Goal: Task Accomplishment & Management: Manage account settings

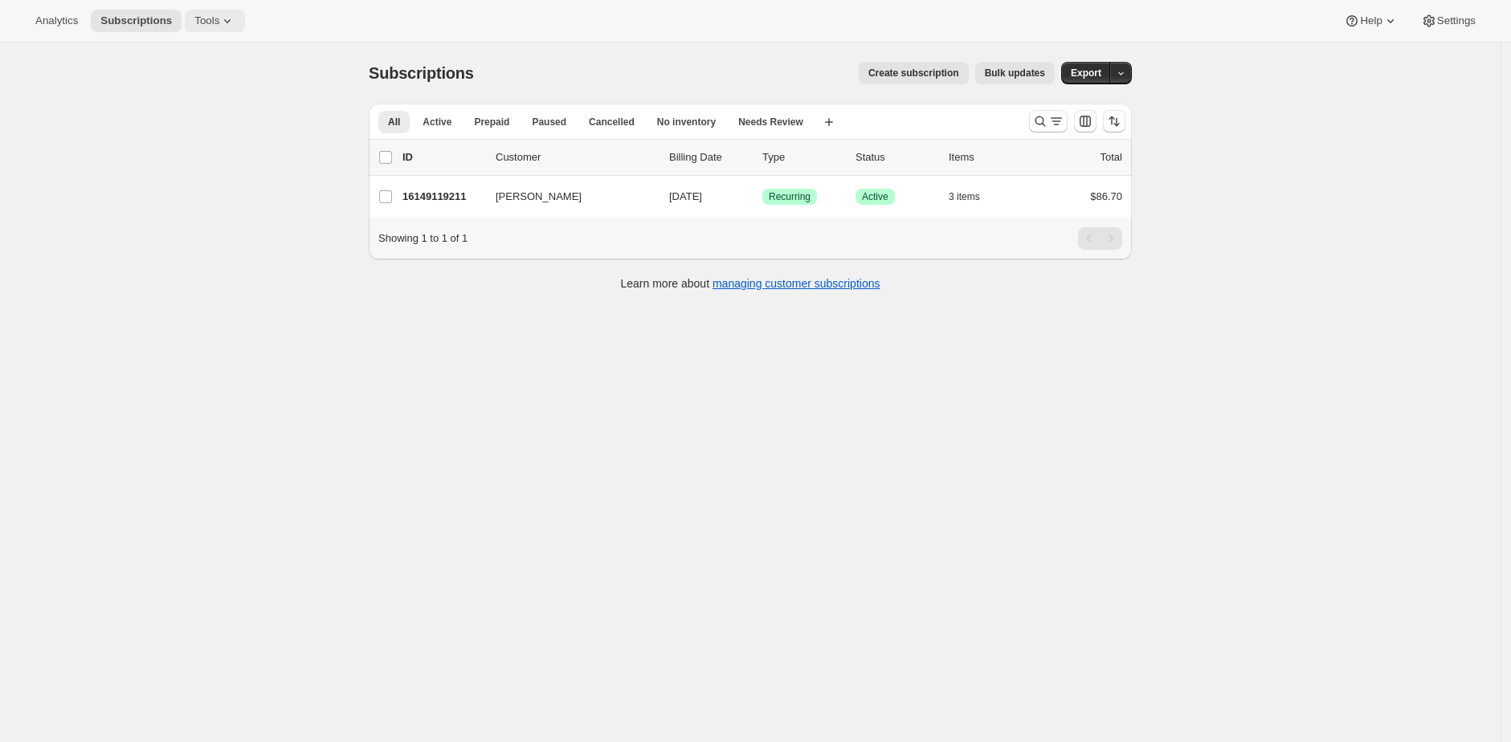
click at [227, 23] on icon at bounding box center [227, 21] width 16 height 16
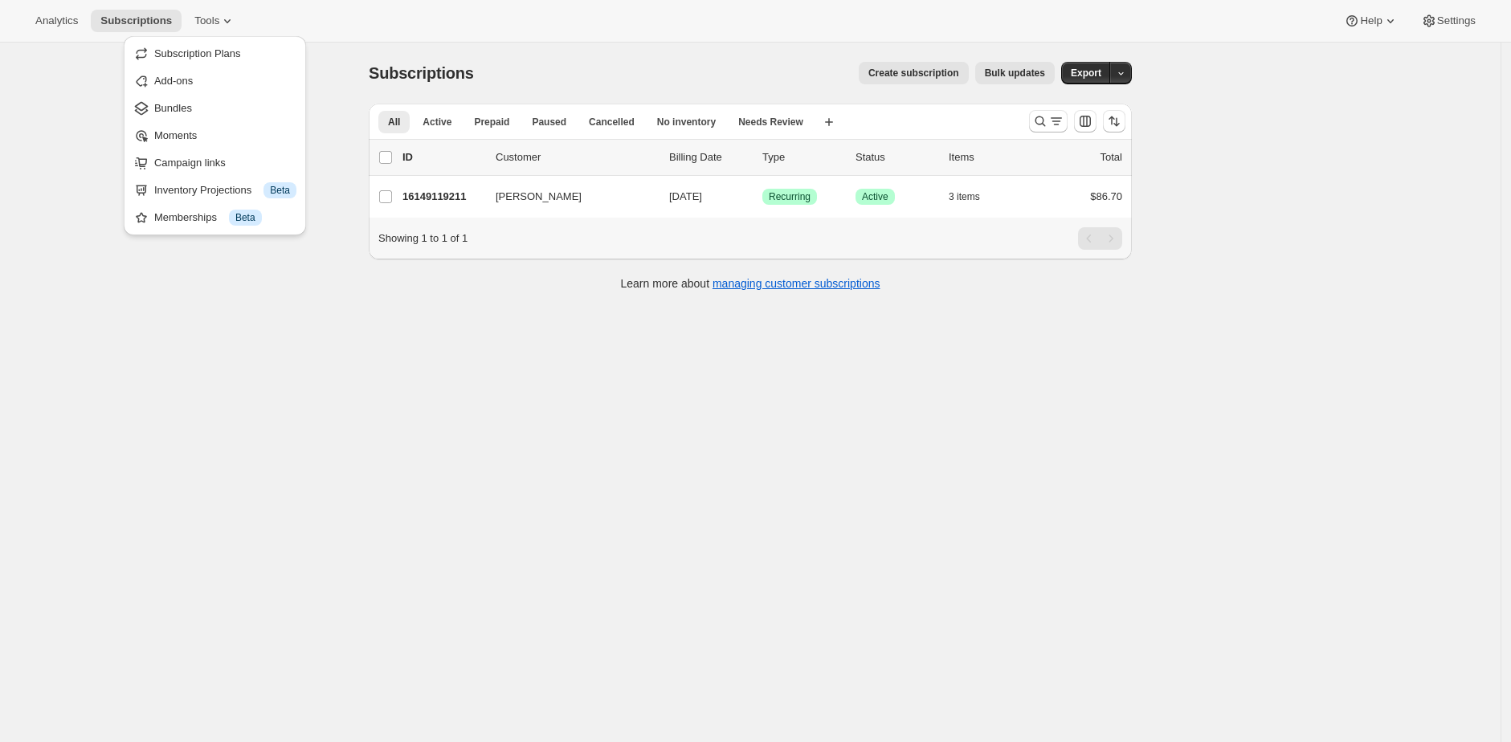
click at [431, 3] on div "Analytics Subscriptions Tools Help Settings" at bounding box center [755, 21] width 1511 height 43
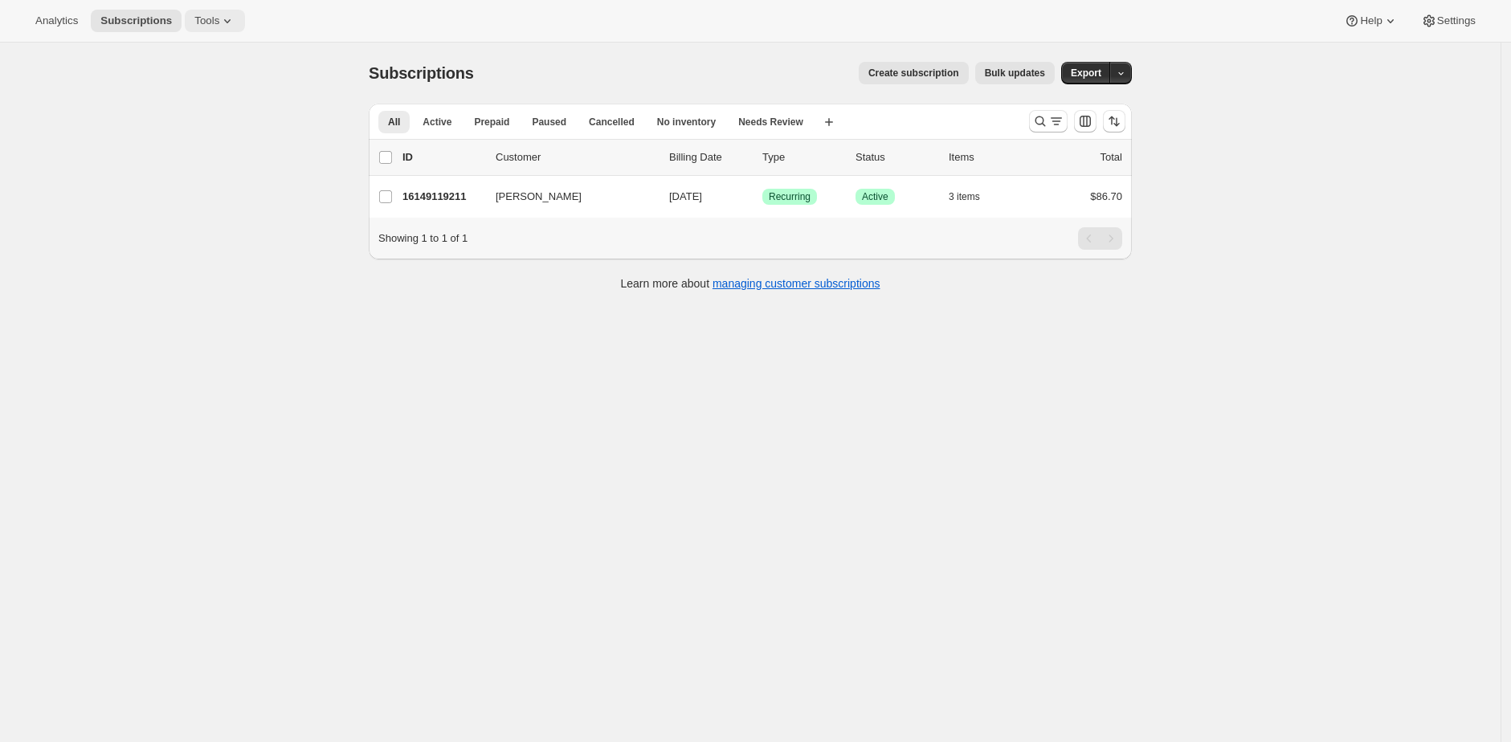
click at [190, 25] on button "Tools" at bounding box center [215, 21] width 60 height 22
click at [230, 112] on span "Bundles" at bounding box center [225, 108] width 142 height 16
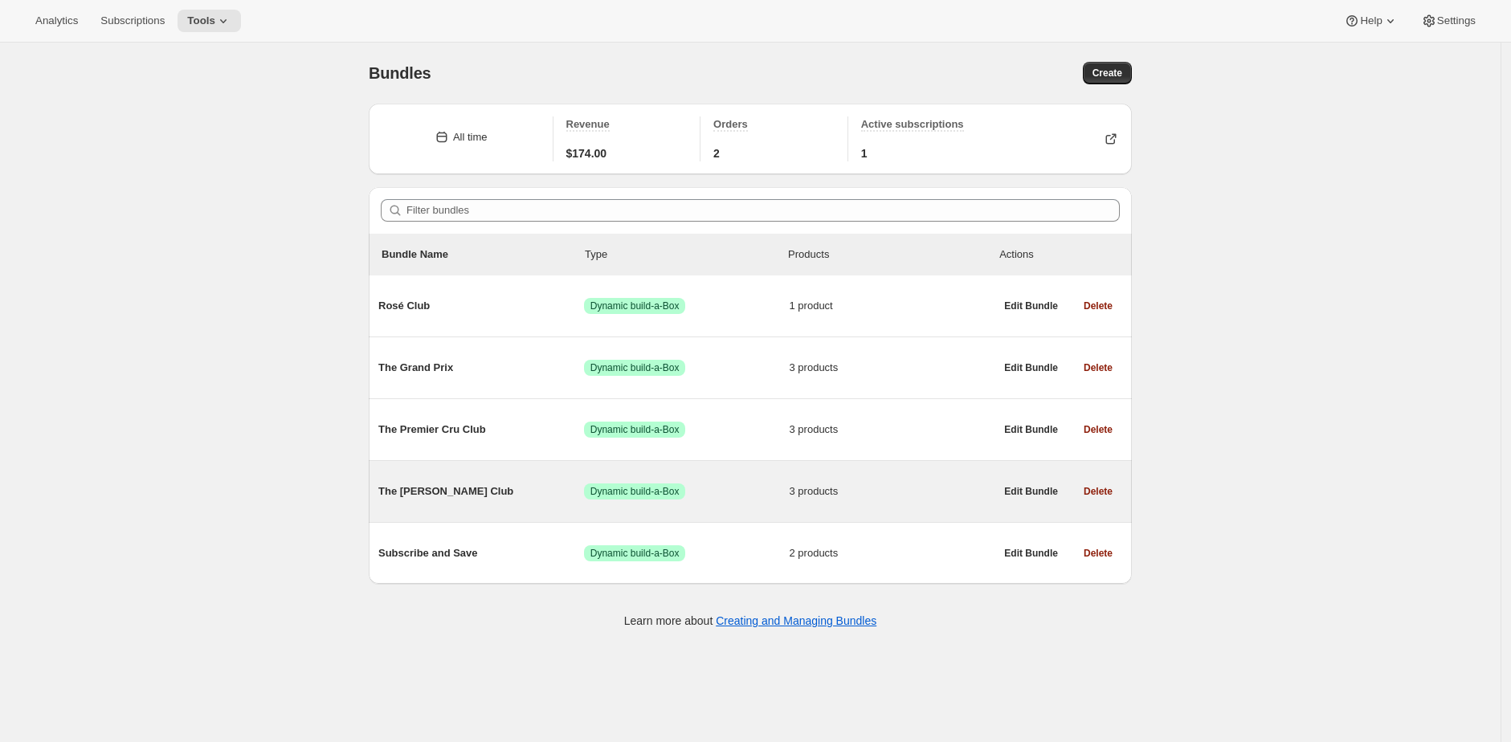
click at [411, 480] on div "The Hunt Club Success Dynamic build-a-Box 3 products" at bounding box center [686, 492] width 616 height 42
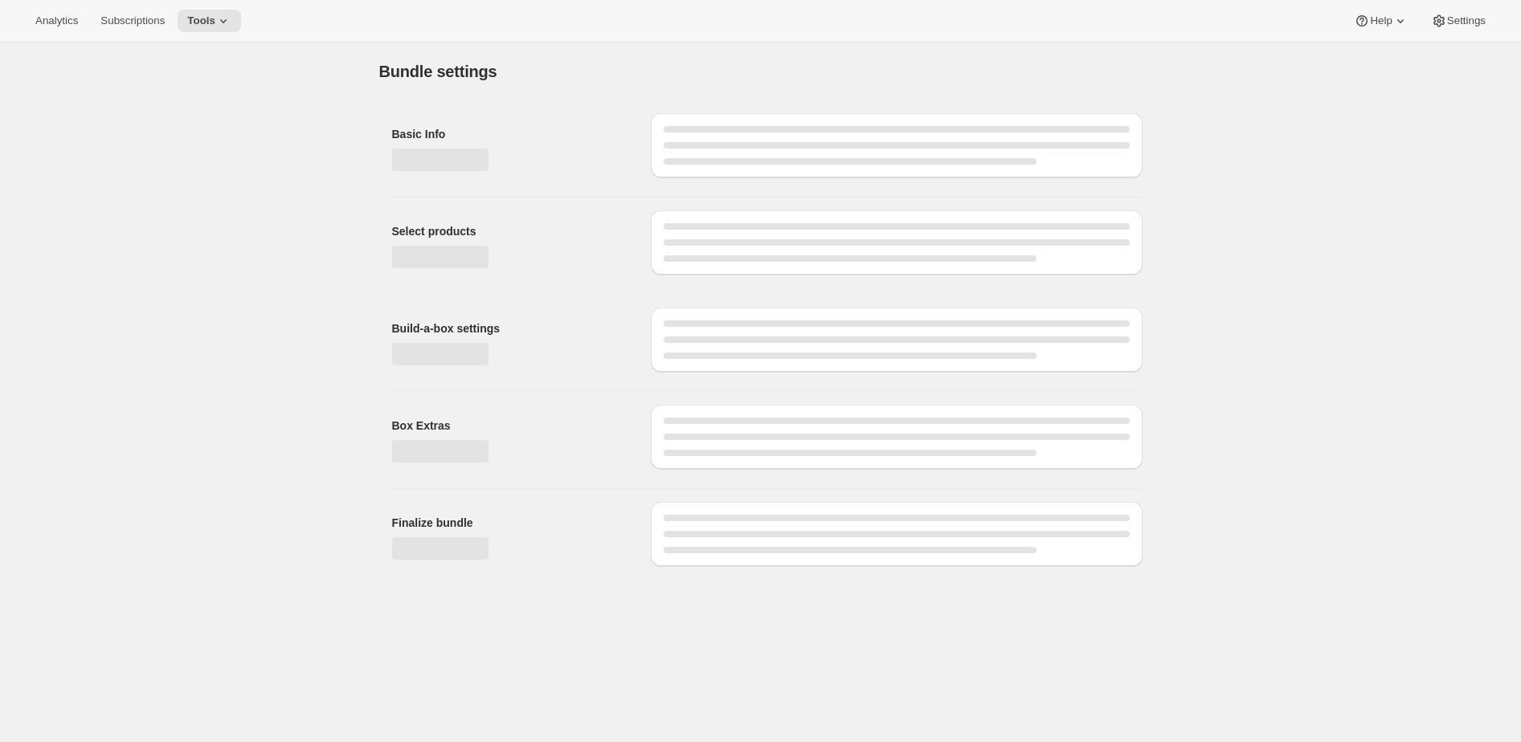
type input "The Hunt Club"
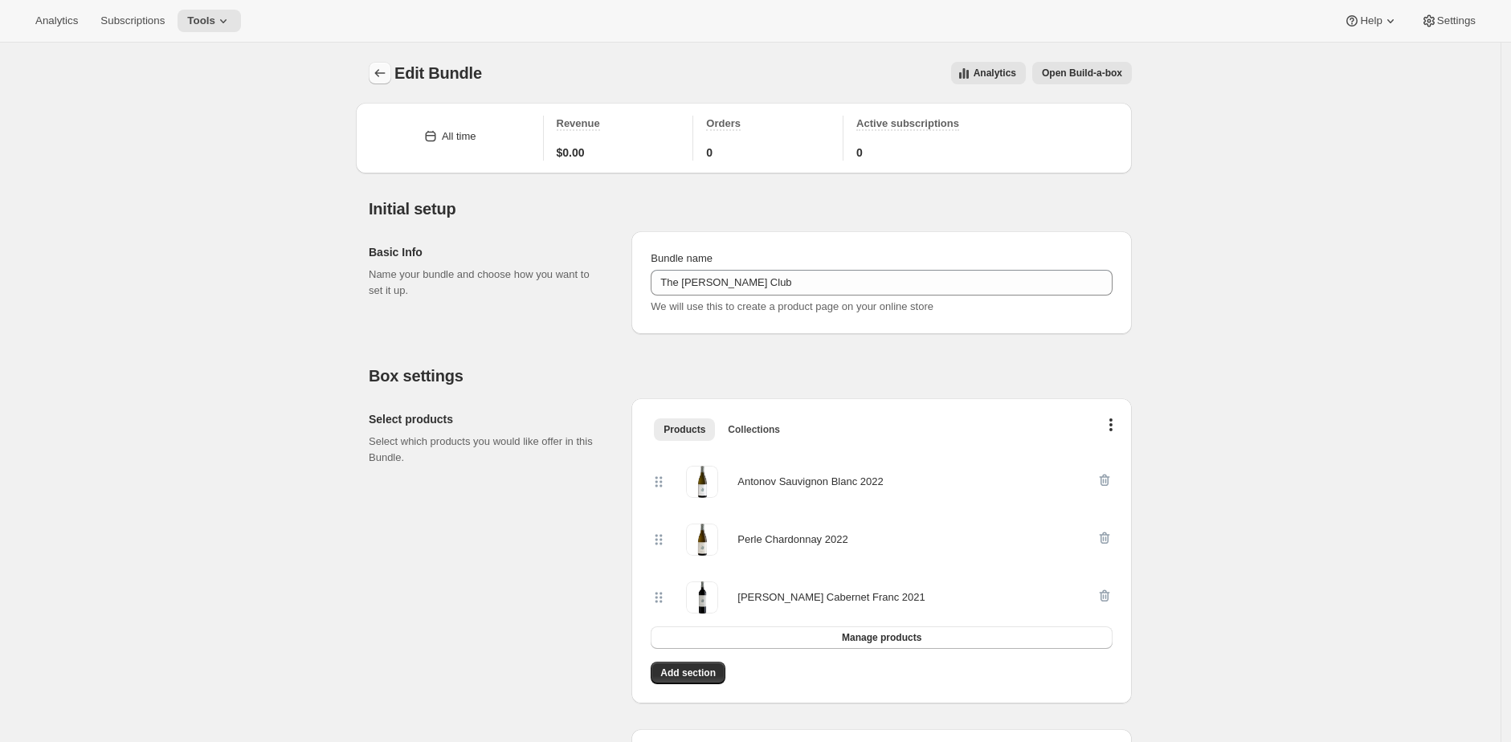
click at [376, 71] on icon "Bundles" at bounding box center [380, 73] width 16 height 16
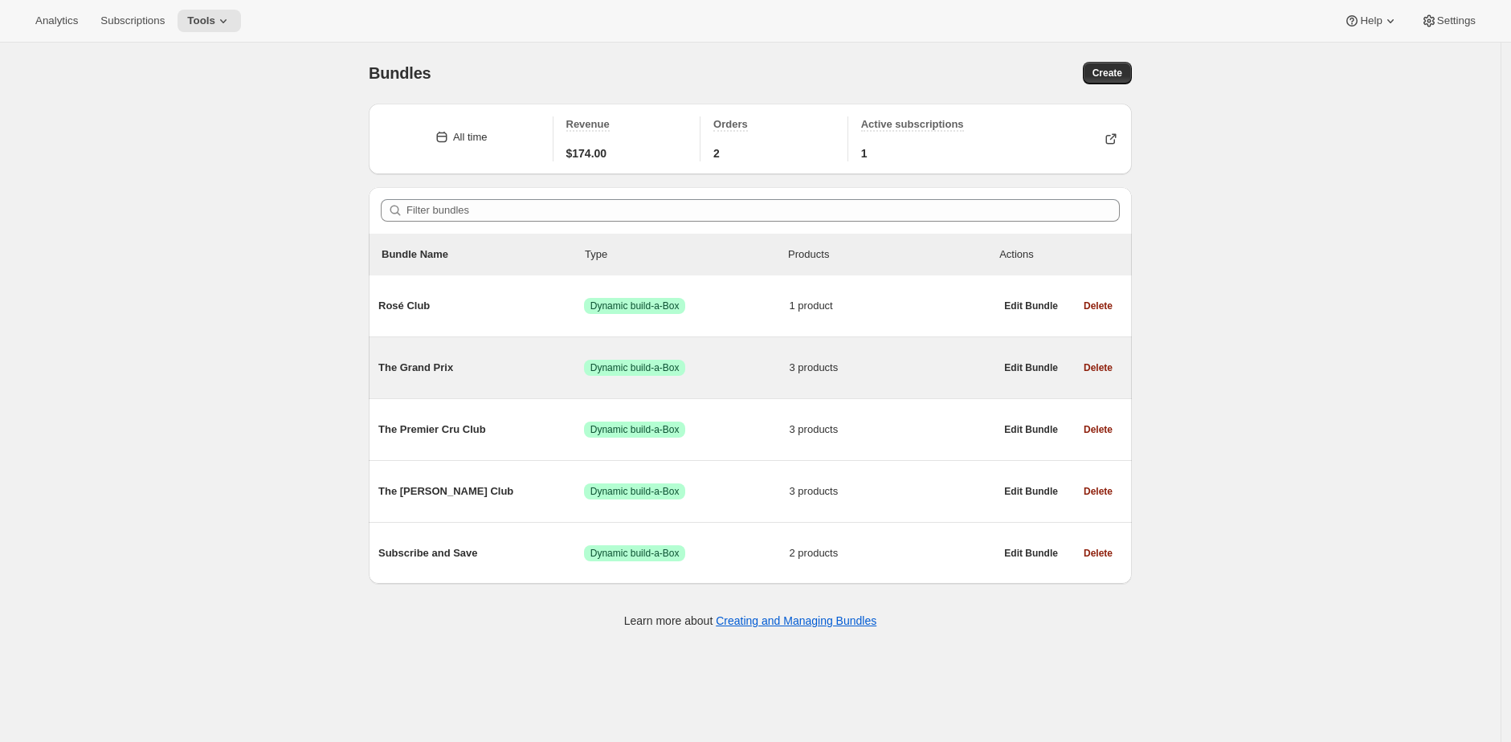
click at [521, 383] on div "The Grand Prix Success Dynamic build-a-Box 3 products" at bounding box center [686, 368] width 616 height 42
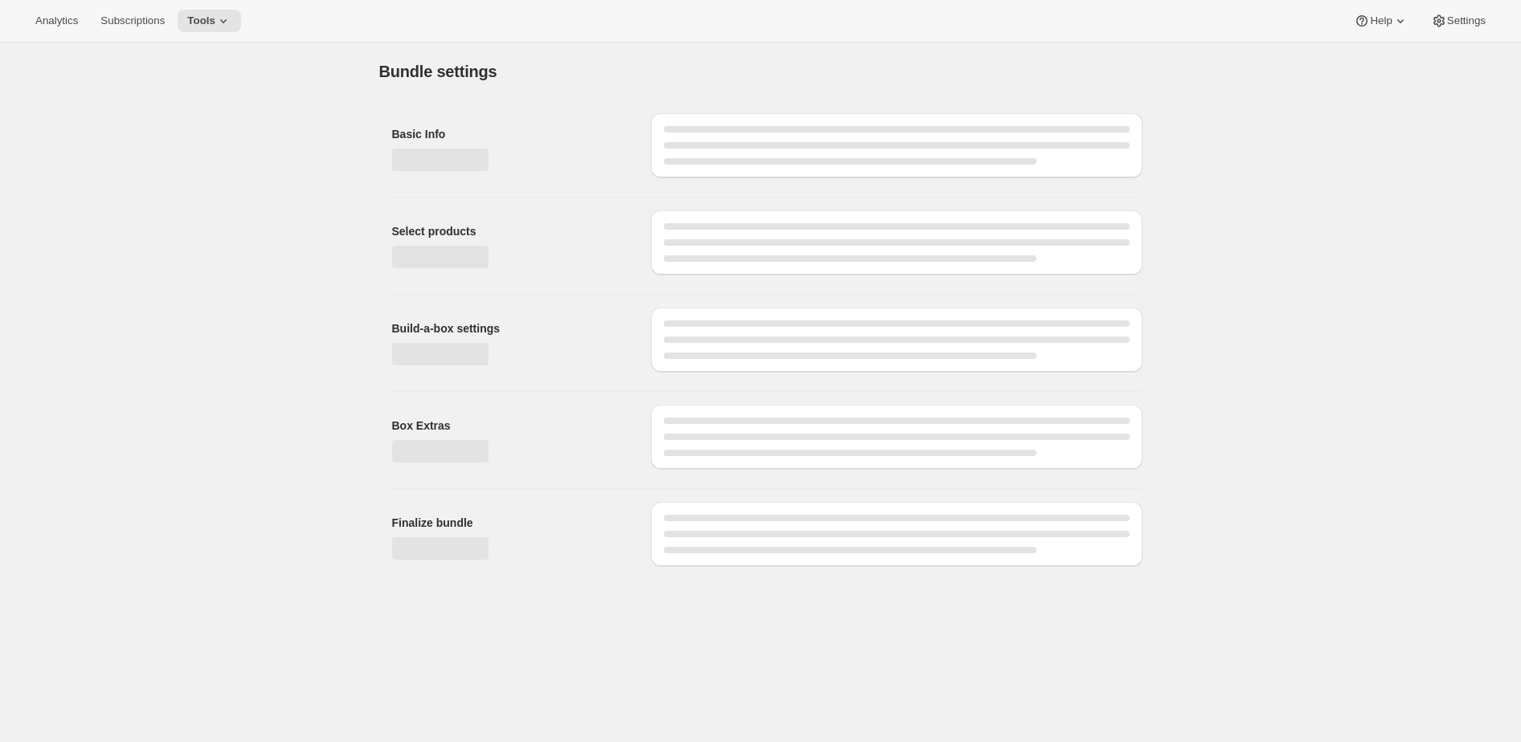
type input "The Grand Prix"
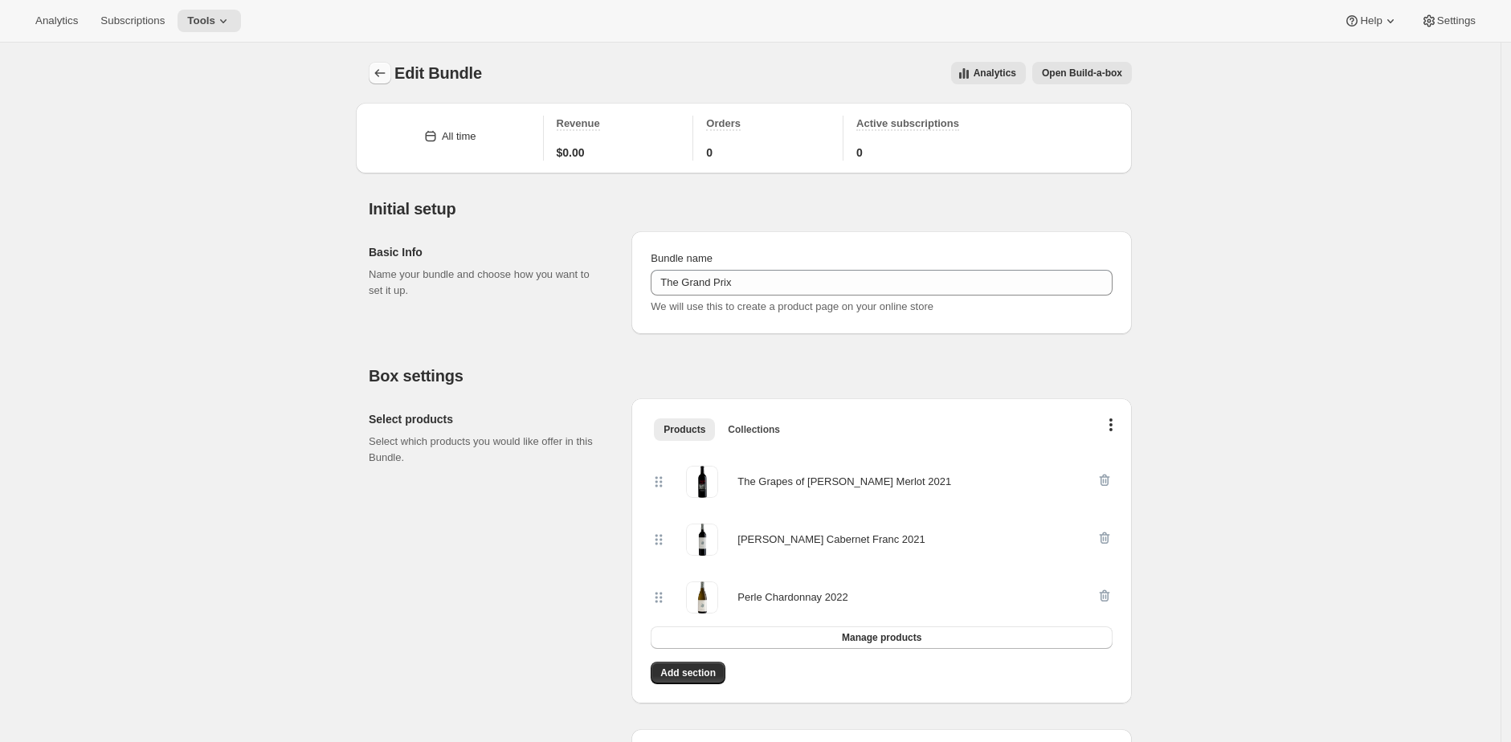
click at [382, 67] on icon "Bundles" at bounding box center [380, 73] width 16 height 16
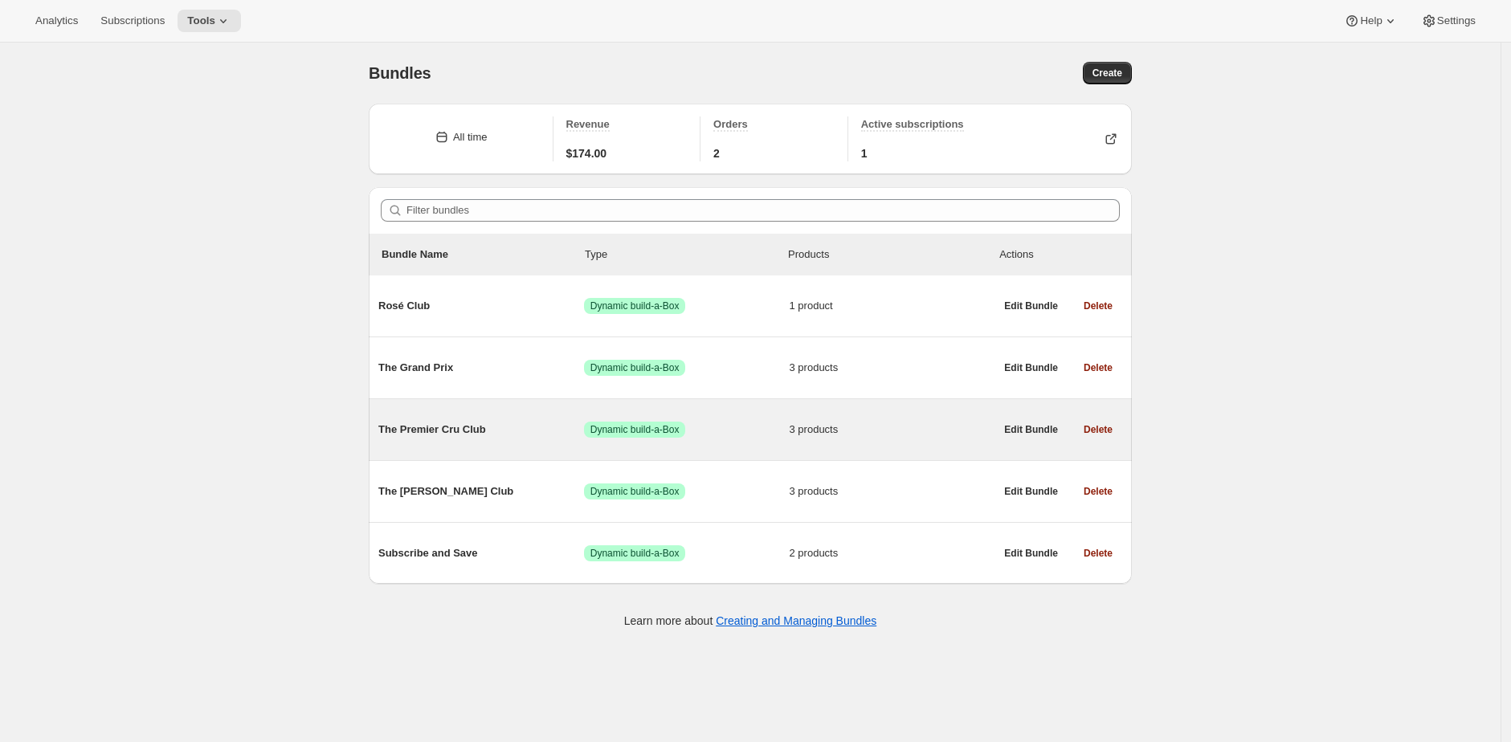
click at [471, 433] on span "The Premier Cru Club" at bounding box center [481, 430] width 206 height 16
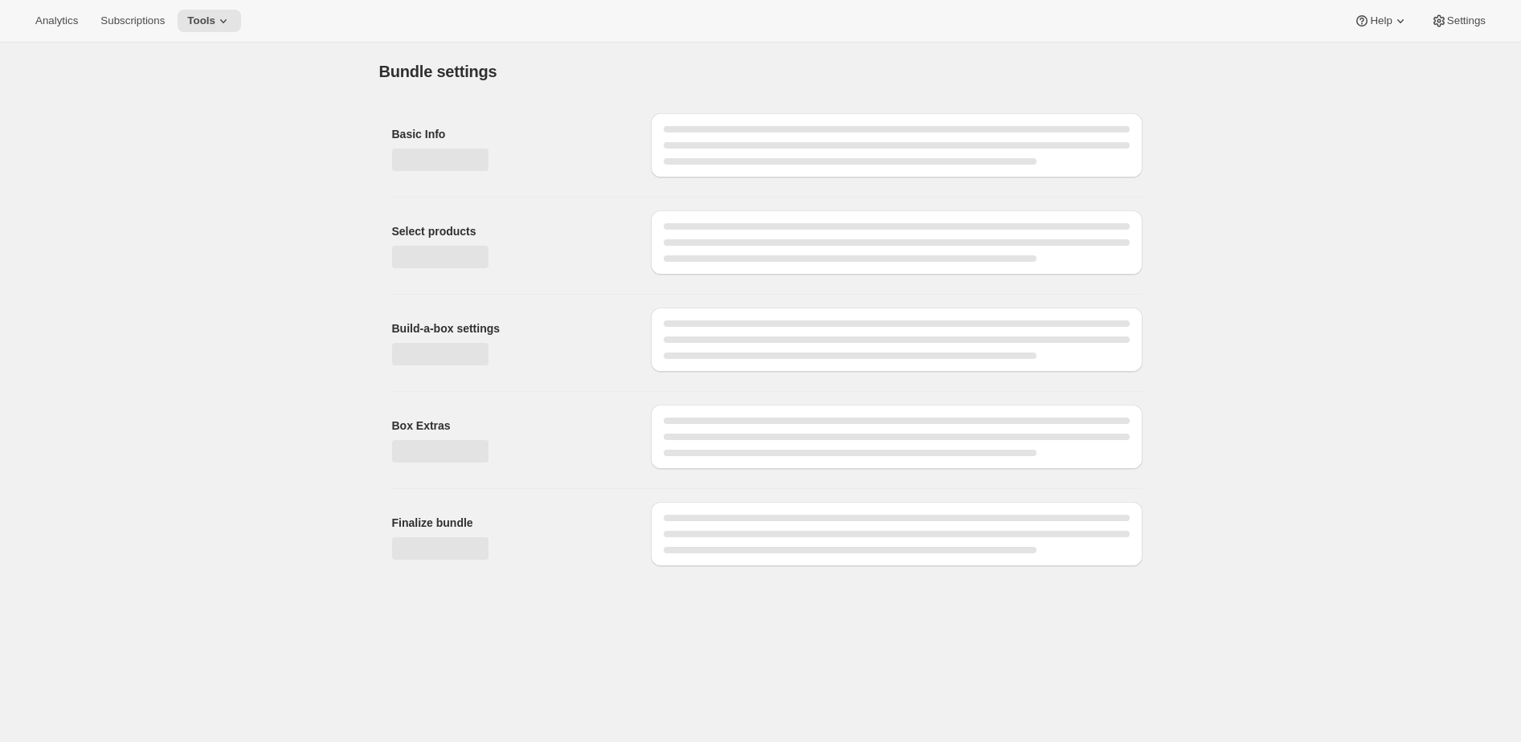
type input "The Premier Cru Club"
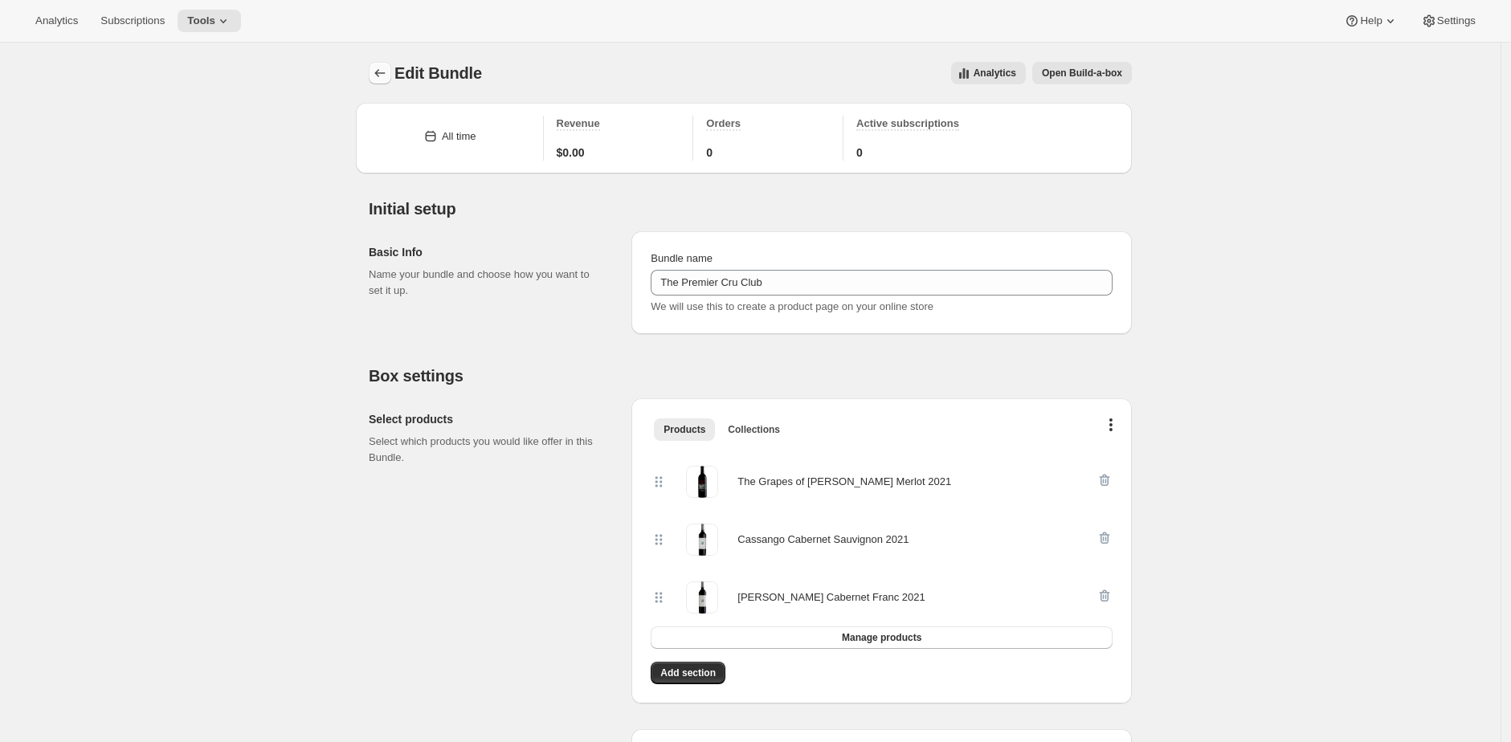
click at [383, 71] on icon "Bundles" at bounding box center [380, 73] width 16 height 16
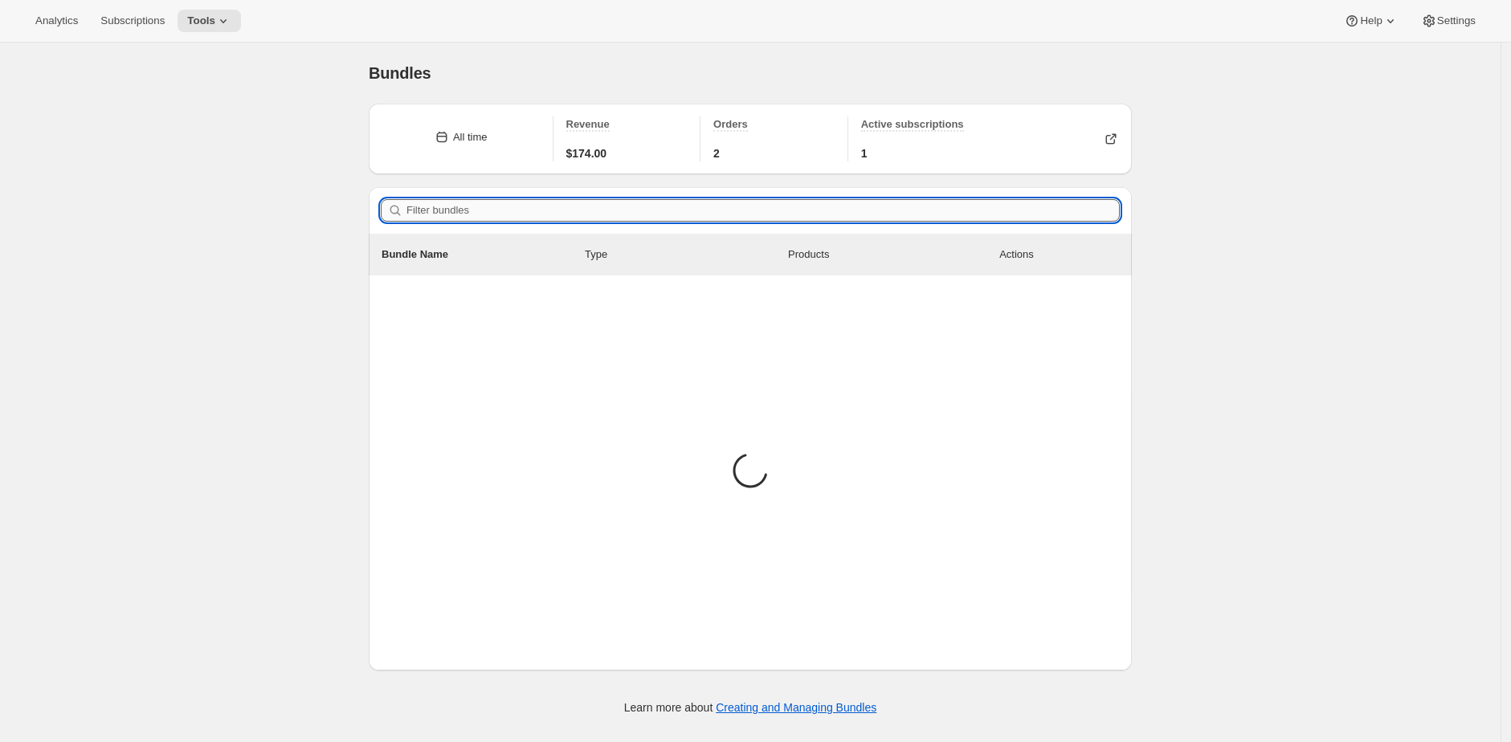
click at [492, 220] on input "Filter bundles" at bounding box center [762, 210] width 713 height 22
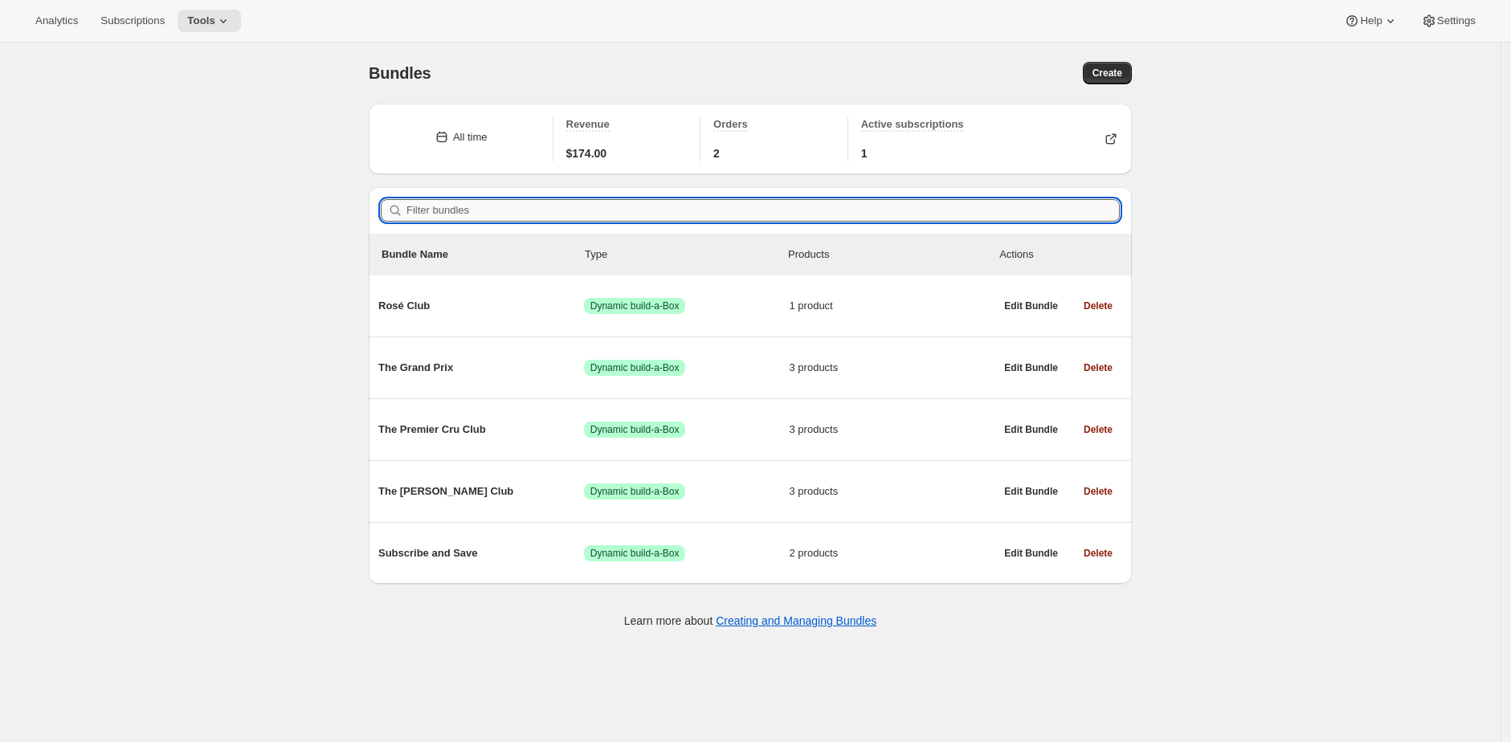
paste input "46929081925867"
type input "46929081925867"
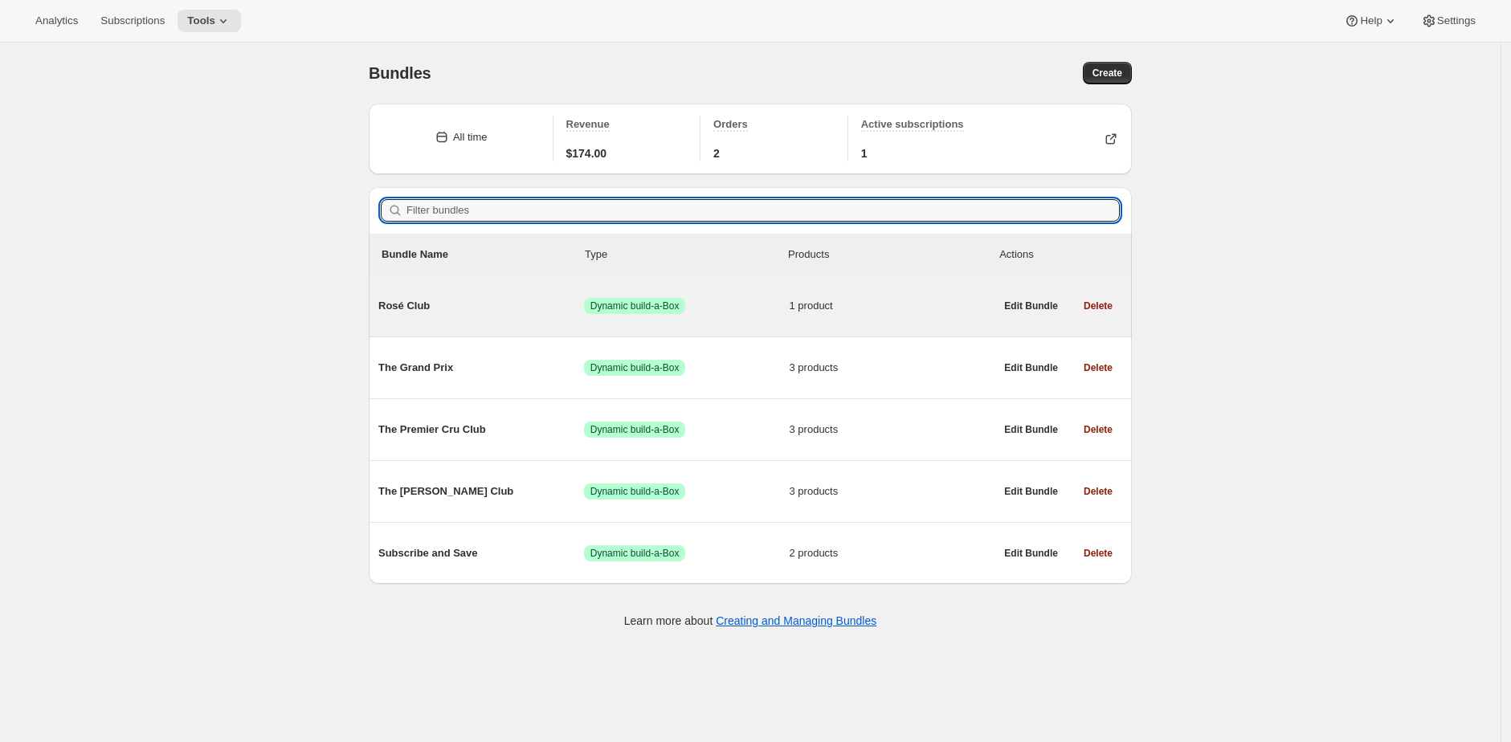
click at [465, 311] on span "Rosé Club" at bounding box center [481, 306] width 206 height 16
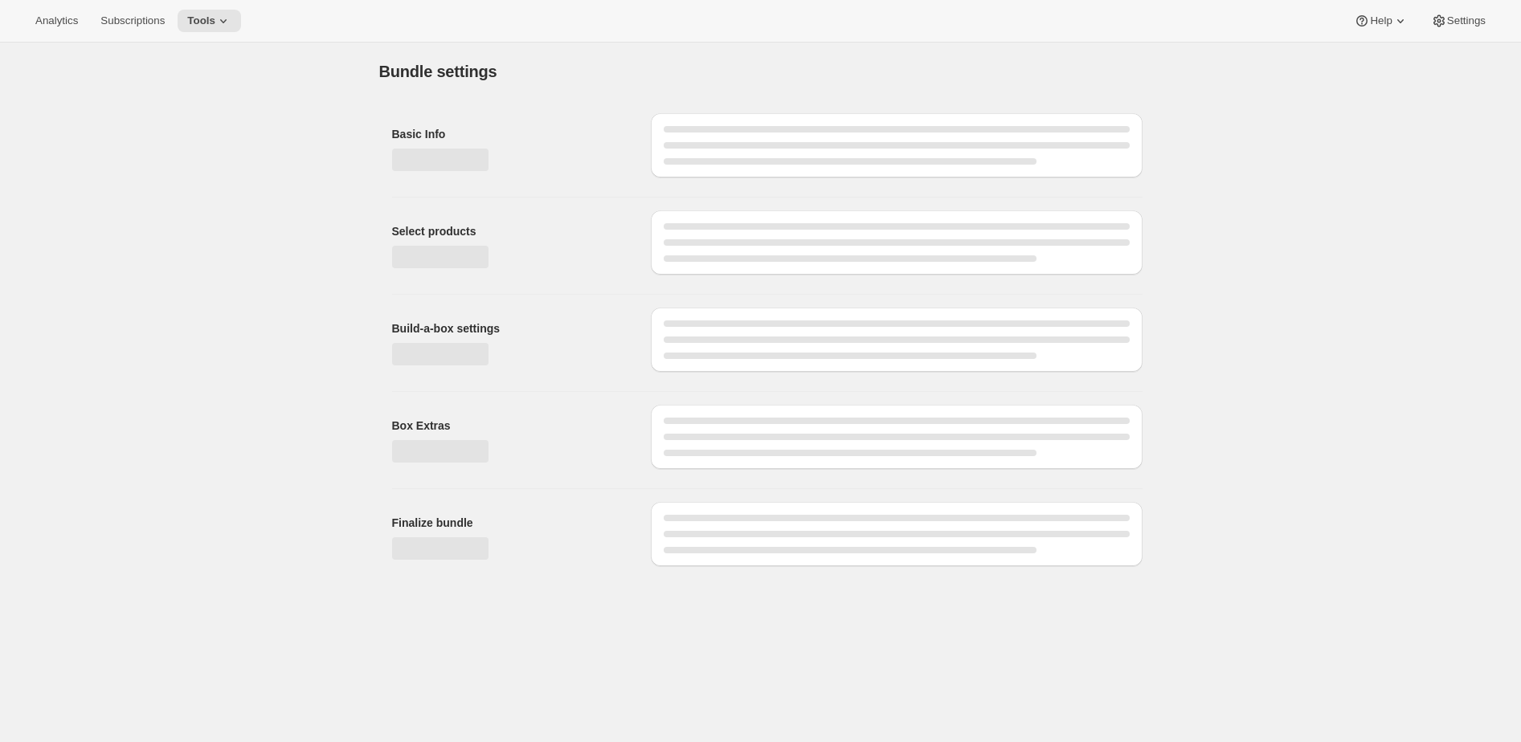
type input "Rosé Club"
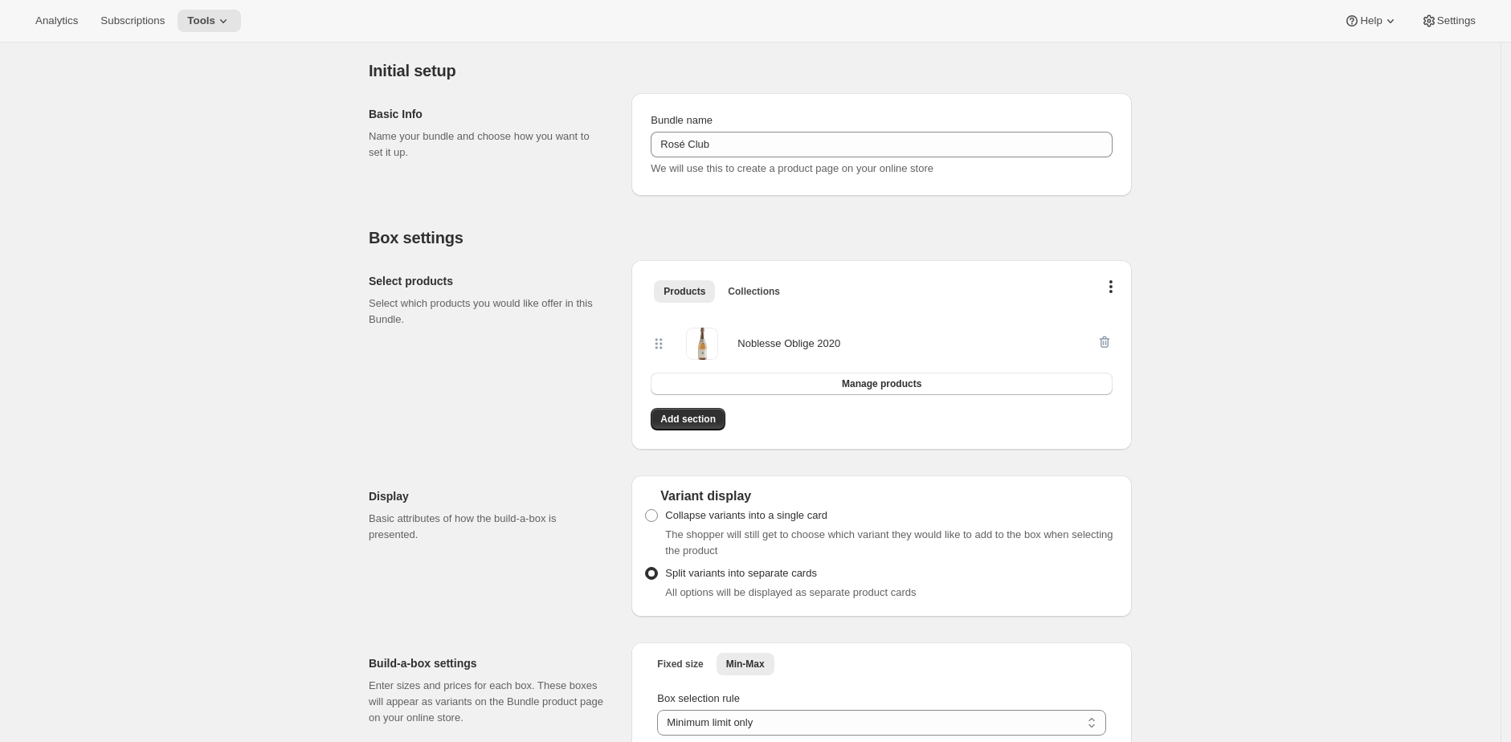
scroll to position [140, 0]
click at [766, 341] on div "Noblesse Oblige 2020" at bounding box center [788, 342] width 103 height 16
drag, startPoint x: 766, startPoint y: 341, endPoint x: 833, endPoint y: 341, distance: 66.7
click at [833, 341] on div "Noblesse Oblige 2020" at bounding box center [788, 342] width 103 height 16
copy div "Noblesse Oblige 2020"
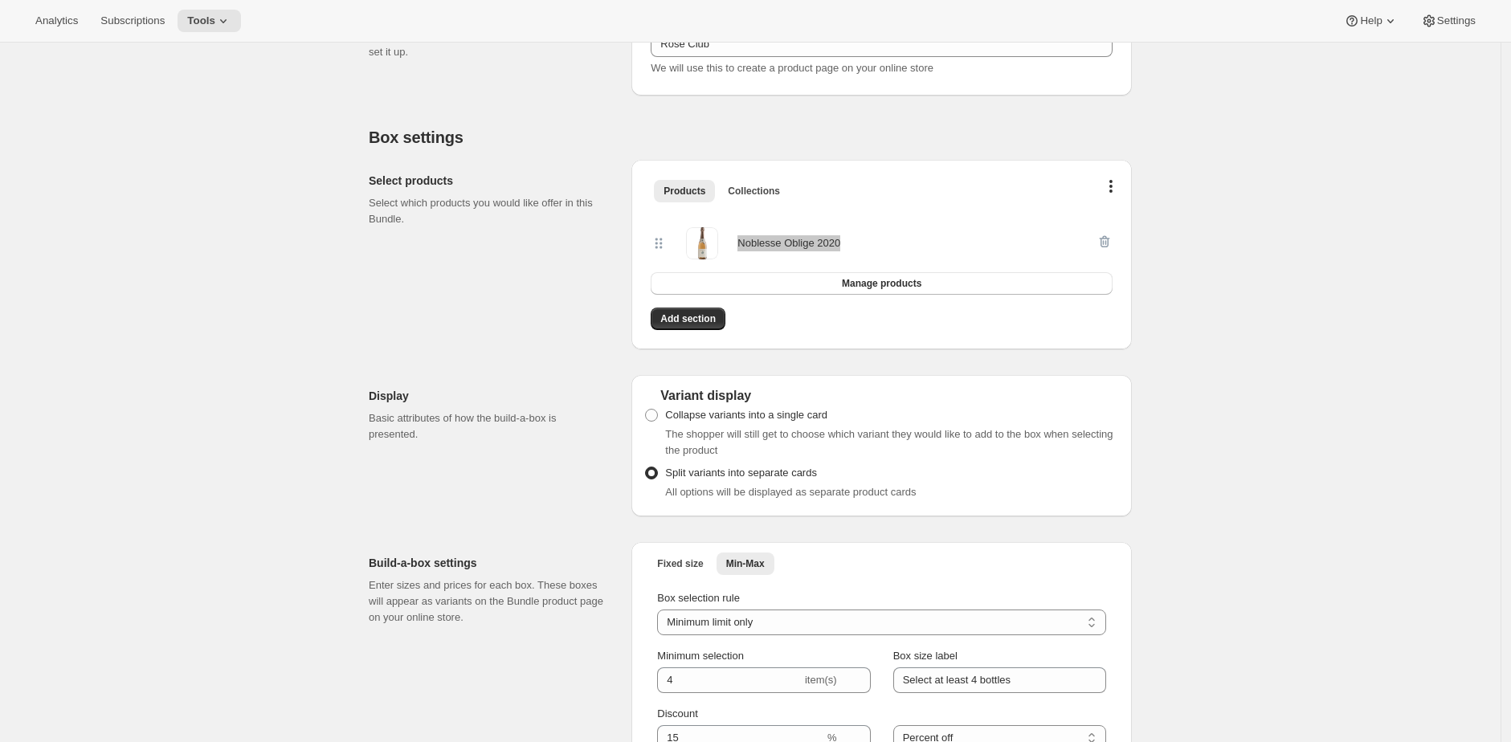
scroll to position [231, 0]
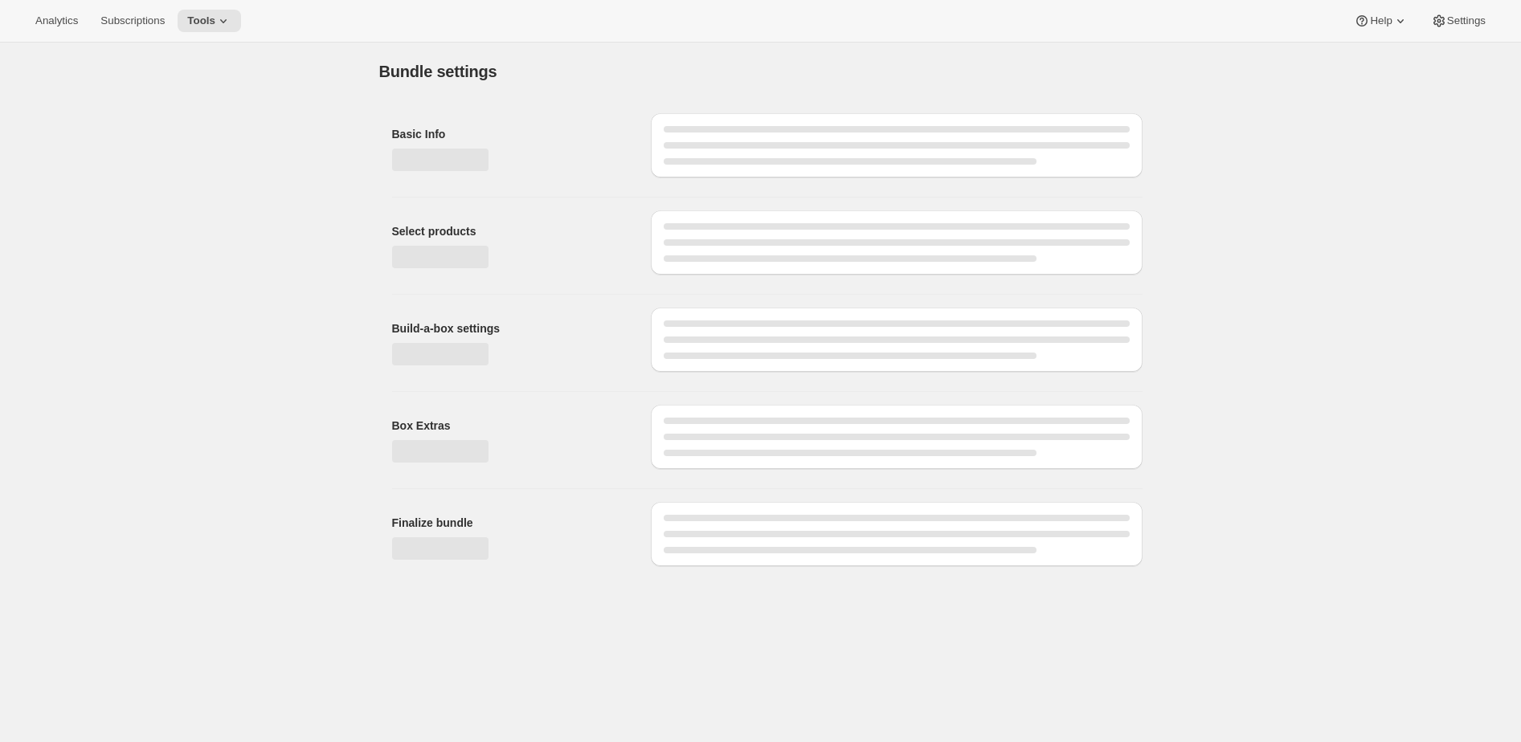
type input "The Grand Prix"
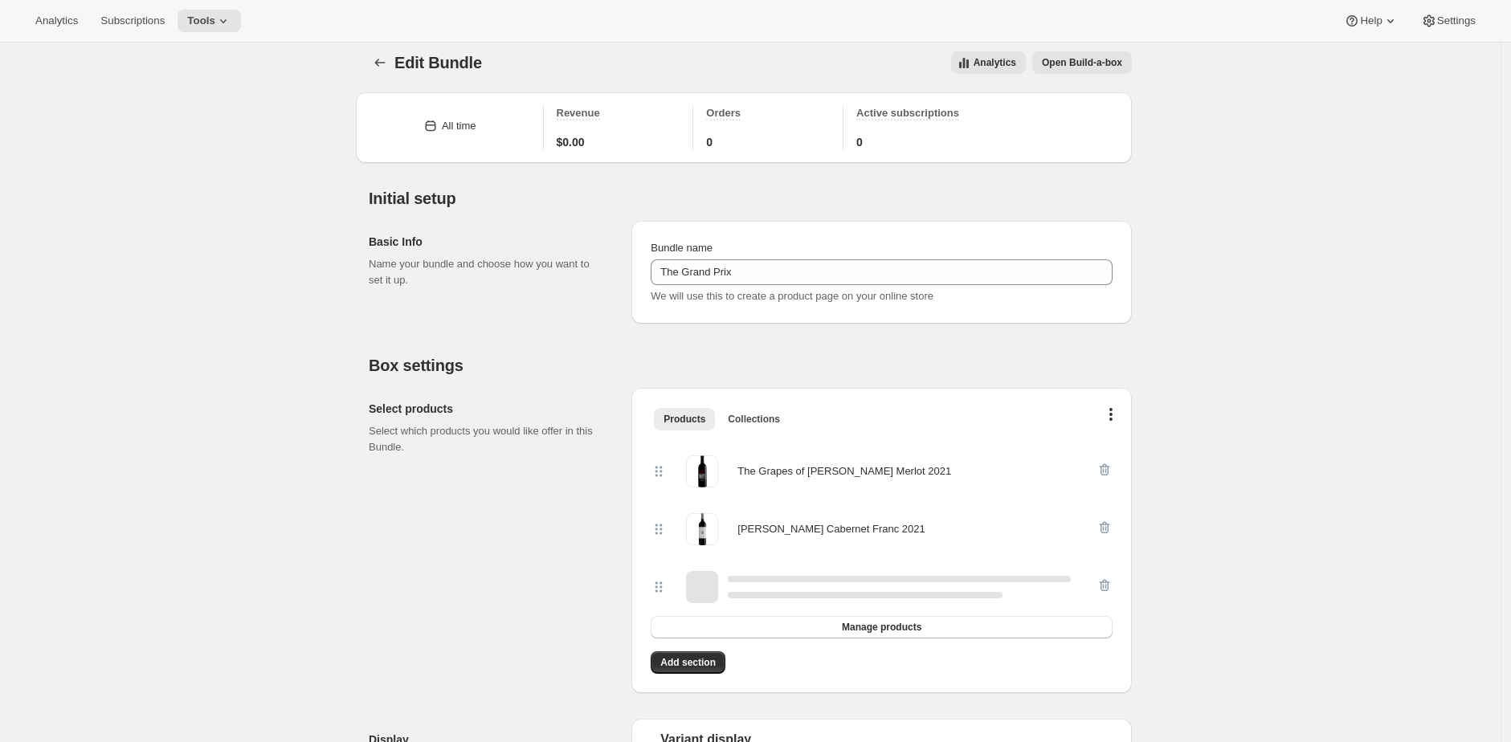
scroll to position [34, 0]
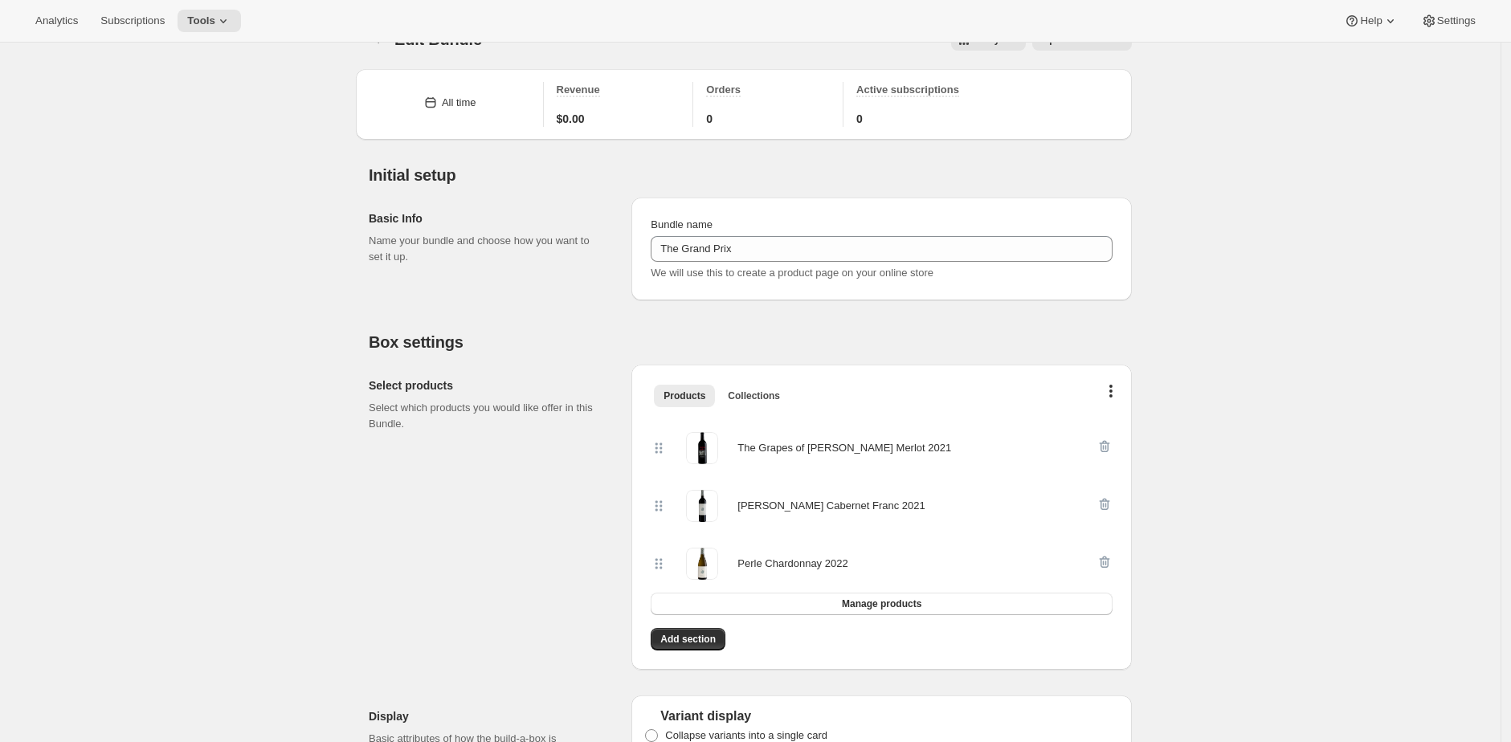
click at [749, 450] on div "The Grapes of Roth Merlot 2021" at bounding box center [844, 448] width 214 height 16
drag, startPoint x: 749, startPoint y: 450, endPoint x: 877, endPoint y: 447, distance: 127.8
click at [877, 447] on div "The Grapes of Roth Merlot 2021" at bounding box center [844, 448] width 214 height 16
copy div "The Grapes of Roth Merlot 2021"
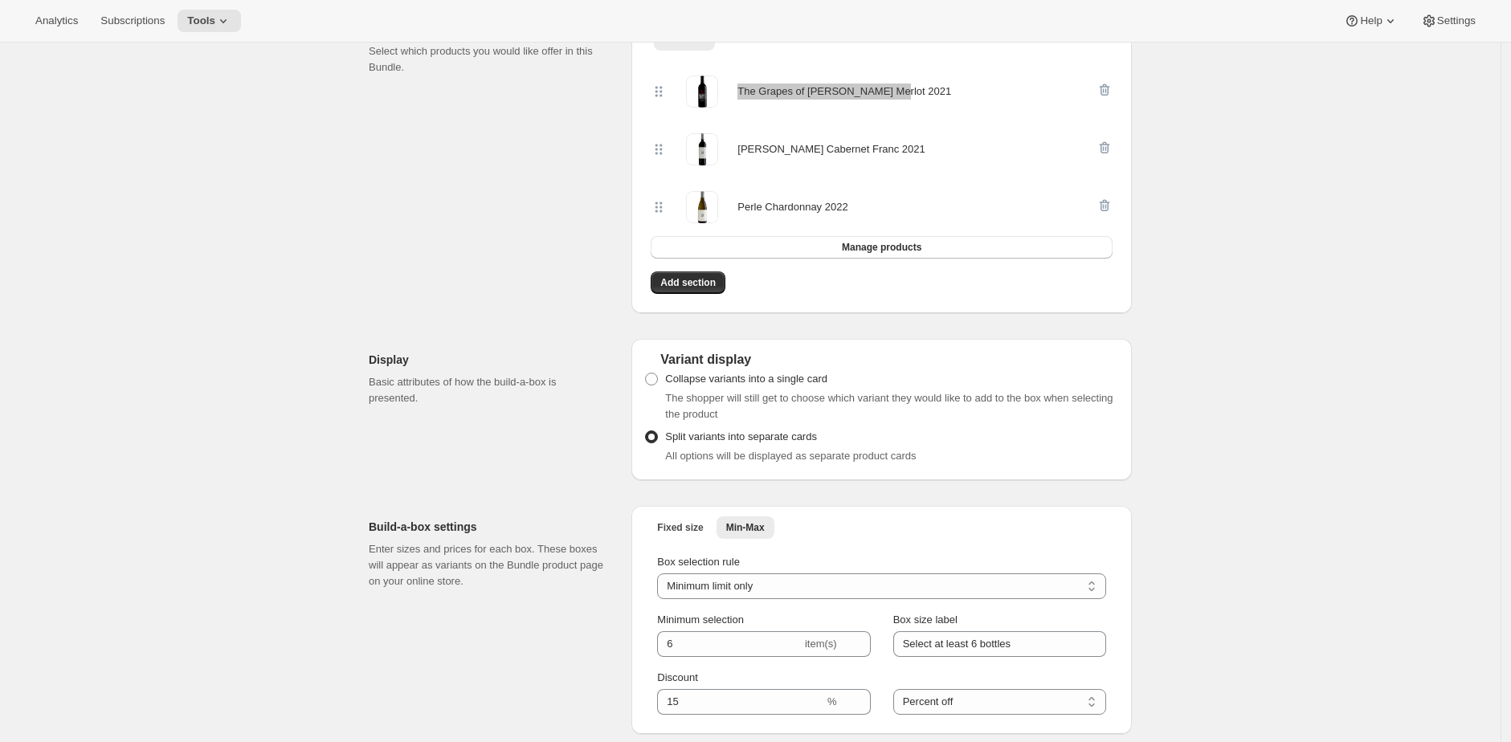
scroll to position [354, 0]
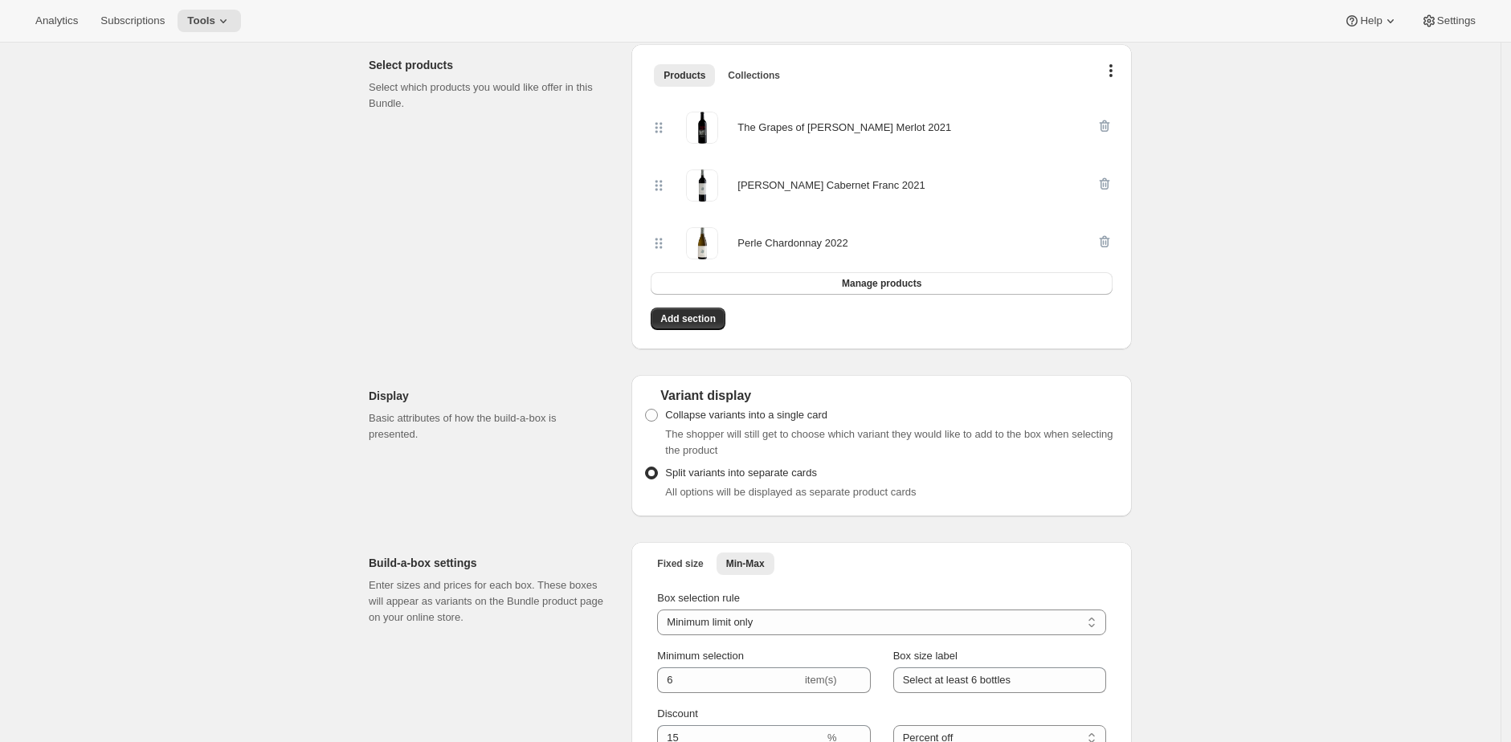
click at [756, 189] on div "Caya Cabernet Franc 2021" at bounding box center [830, 186] width 187 height 16
drag, startPoint x: 756, startPoint y: 189, endPoint x: 848, endPoint y: 183, distance: 92.5
click at [848, 183] on div "[PERSON_NAME] Cabernet Franc 2021" at bounding box center [830, 186] width 187 height 16
copy div "[PERSON_NAME] Cabernet Franc 2021"
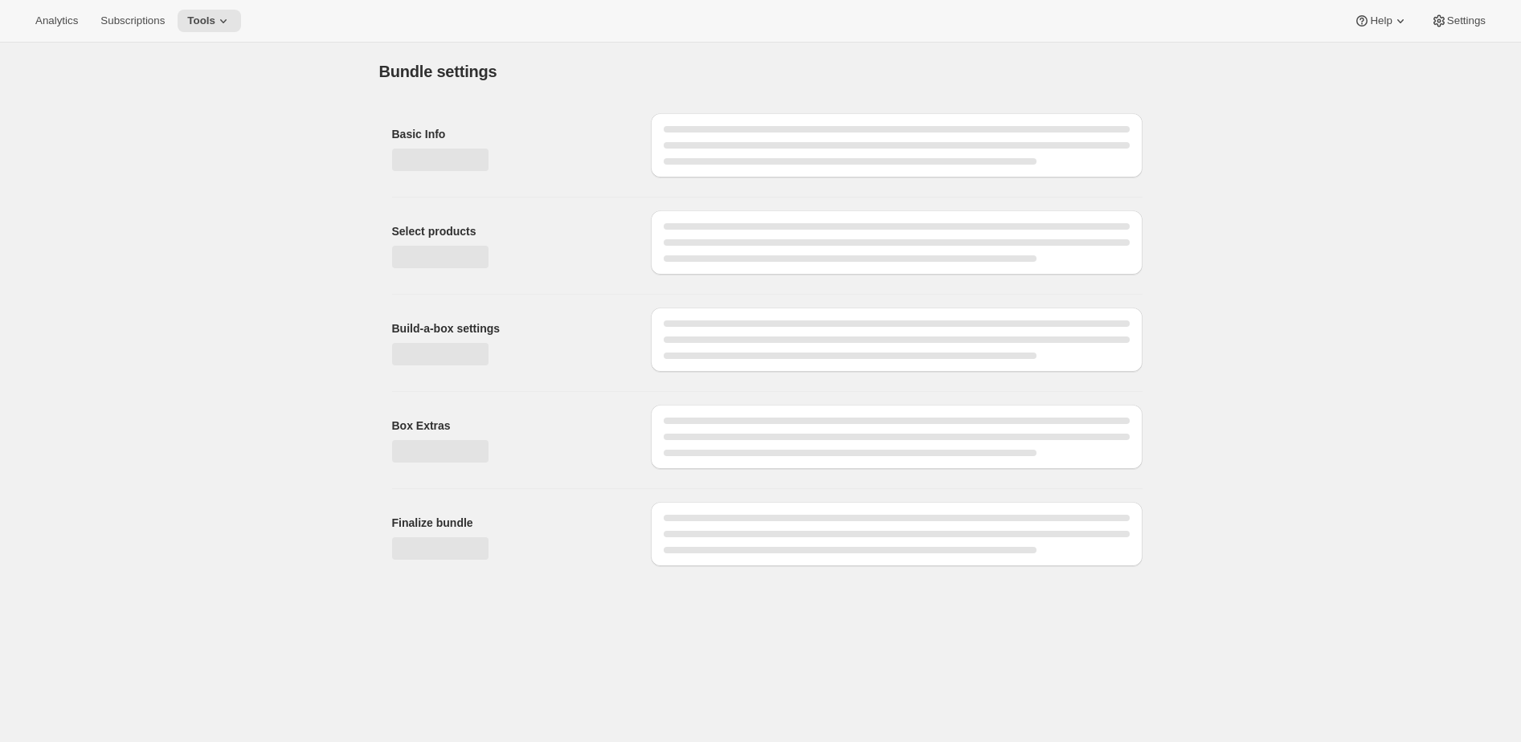
type input "The Premier Cru Club"
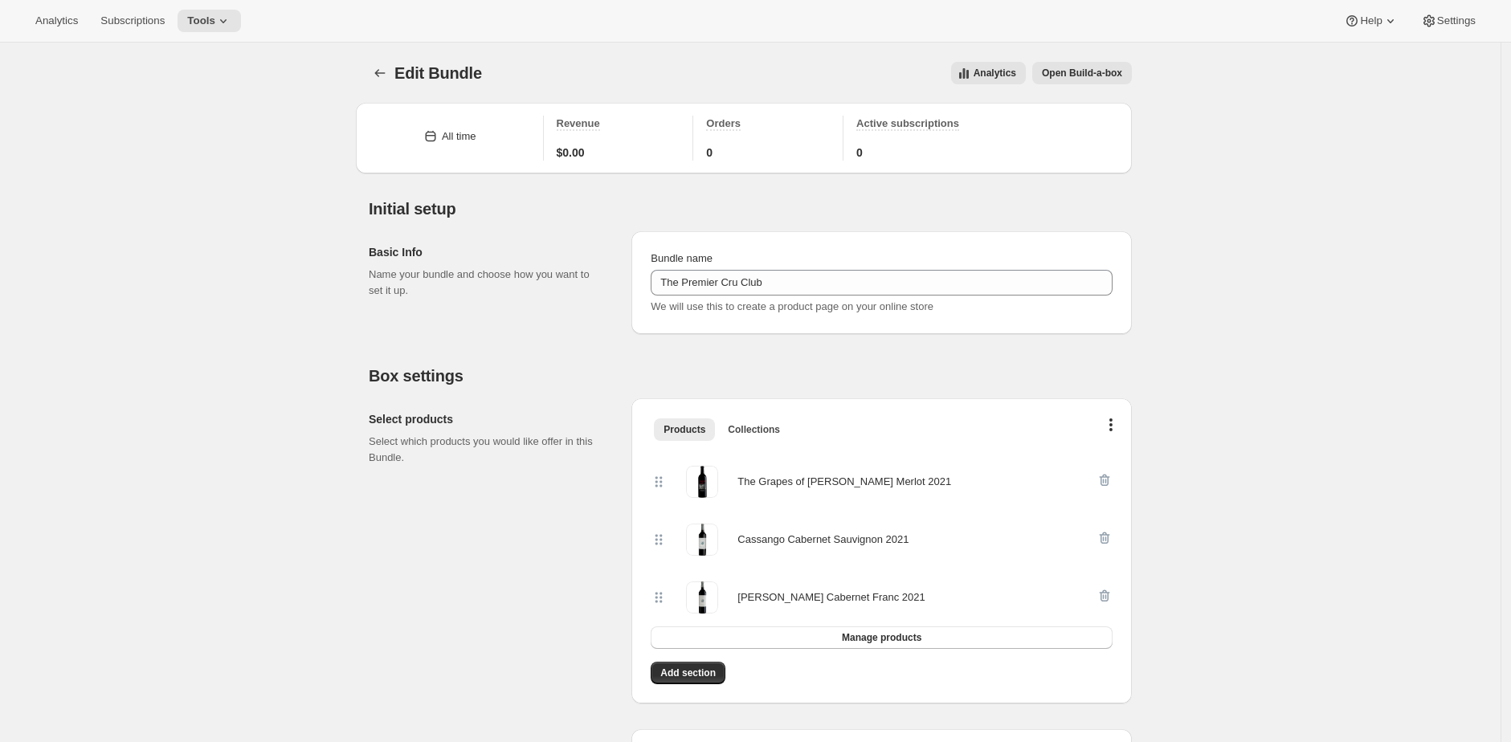
click at [752, 538] on div "Cassango Cabernet Sauvignon 2021" at bounding box center [822, 540] width 171 height 16
drag, startPoint x: 752, startPoint y: 538, endPoint x: 909, endPoint y: 541, distance: 157.5
click at [908, 541] on div "Cassango Cabernet Sauvignon 2021" at bounding box center [822, 540] width 171 height 16
copy div "Cassango Cabernet Sauvignon 2021"
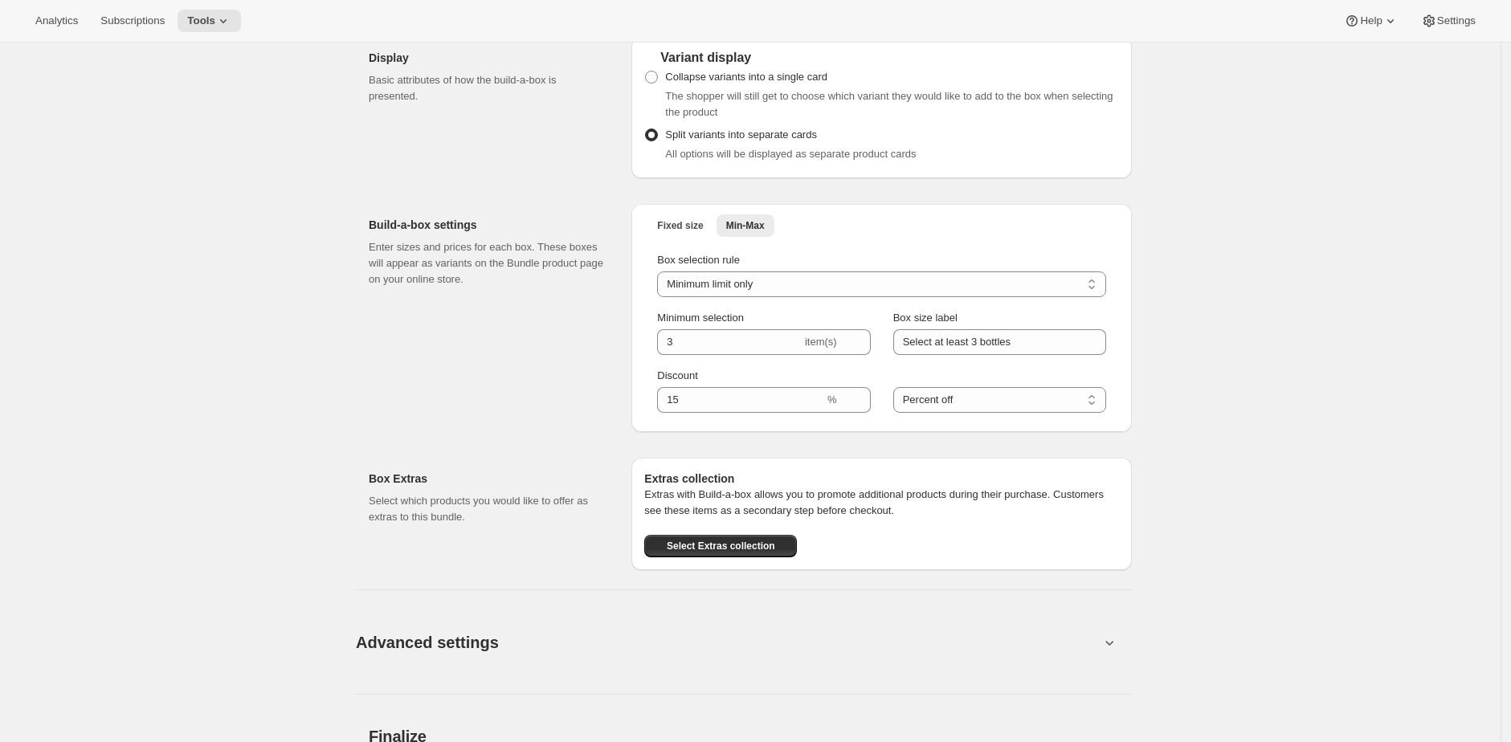
scroll to position [821, 0]
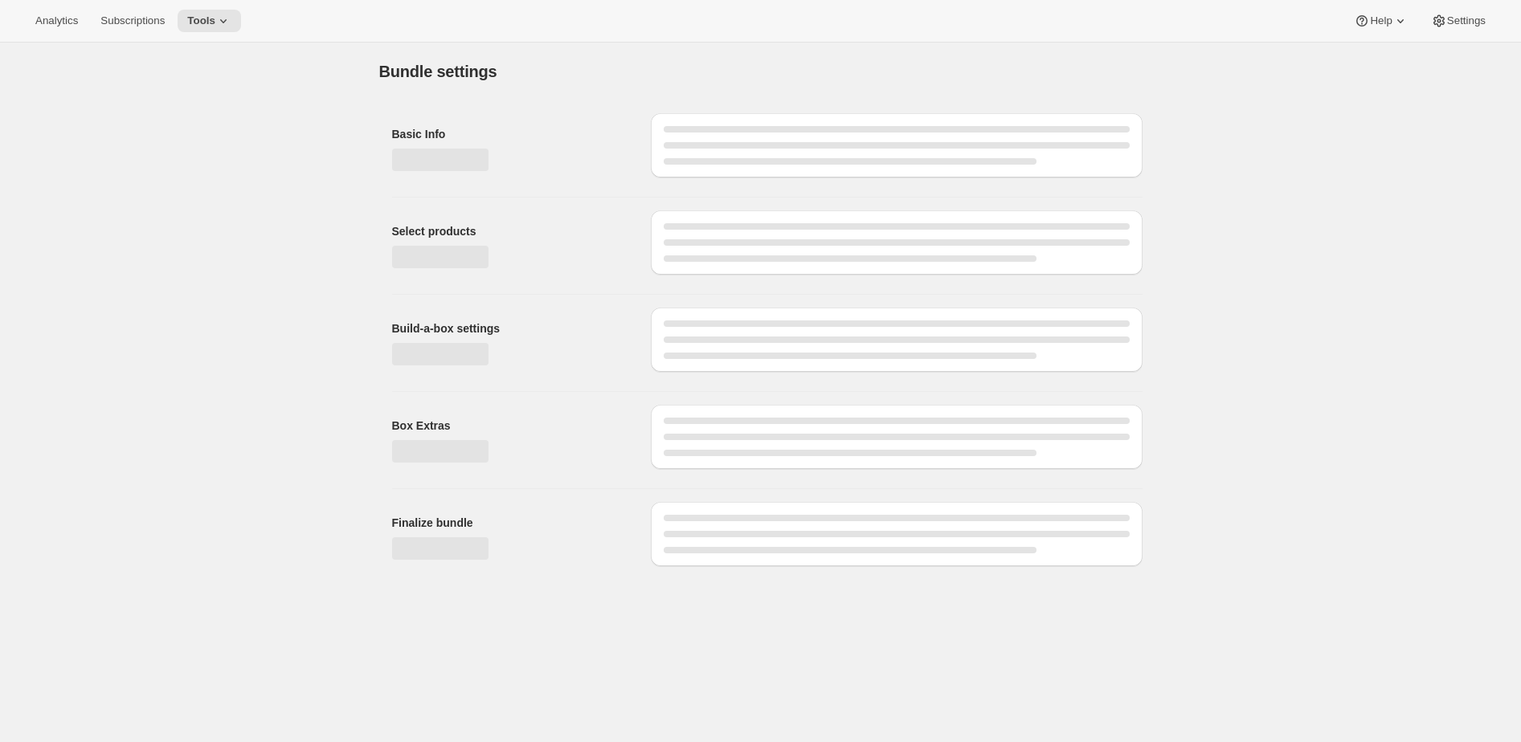
type input "Rosé Club"
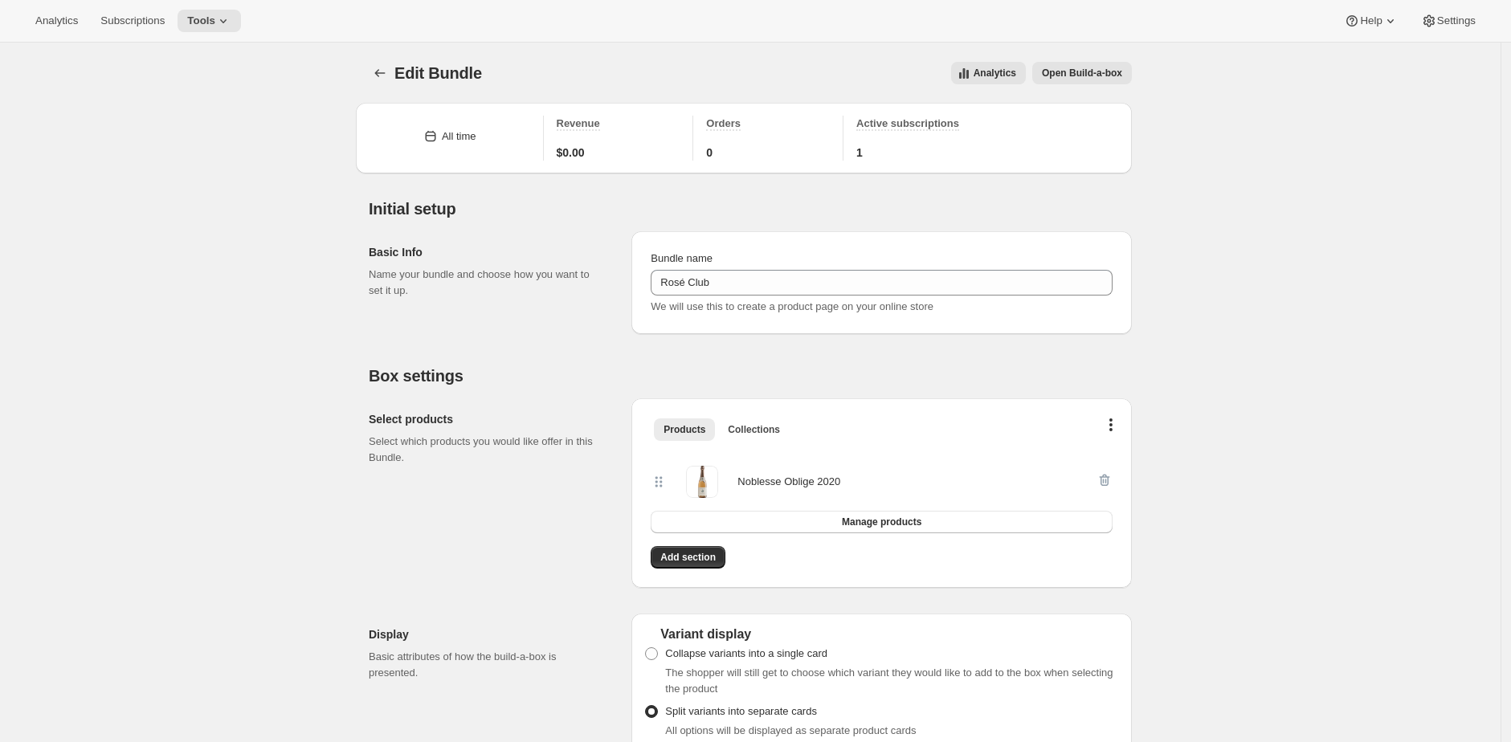
scroll to position [22, 0]
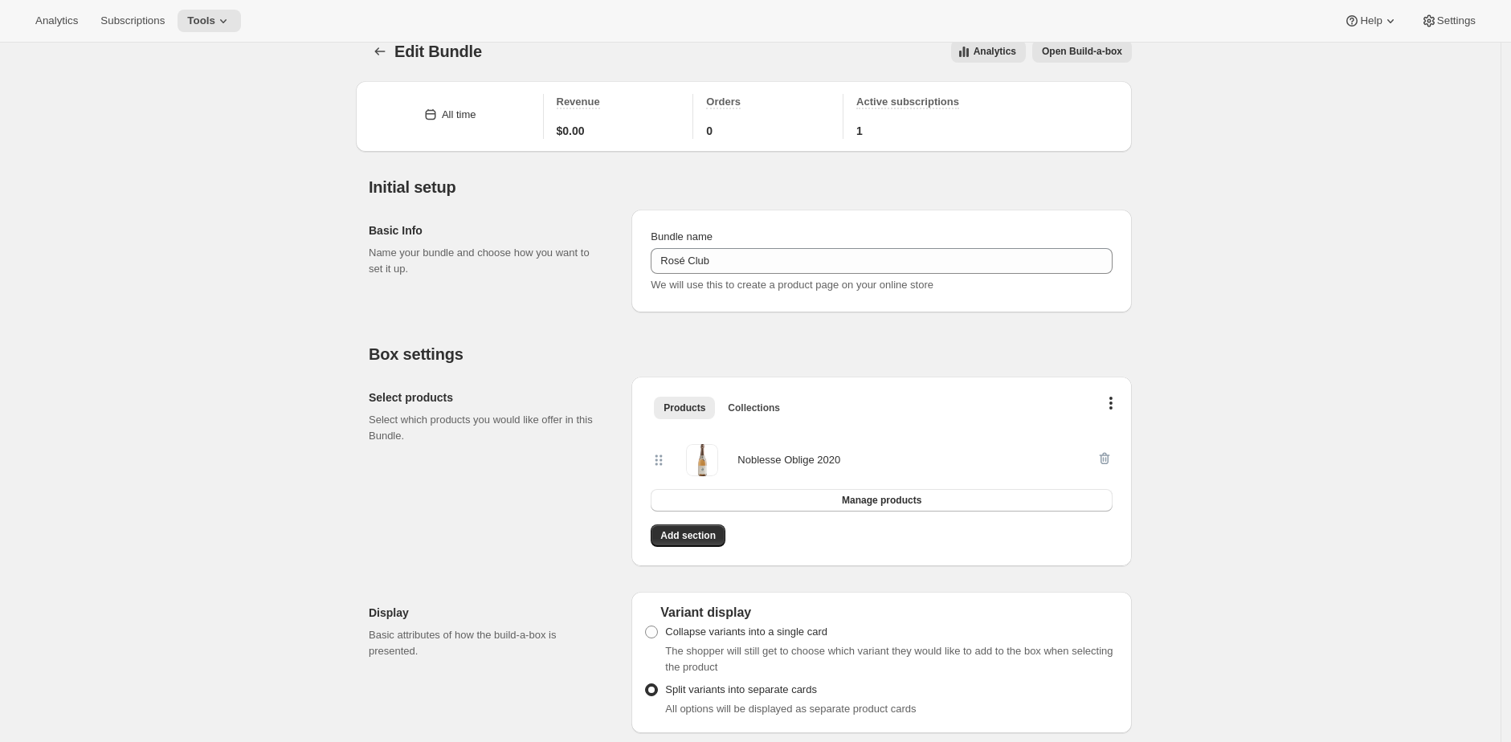
click at [748, 459] on div "Noblesse Oblige 2020" at bounding box center [788, 460] width 103 height 16
drag, startPoint x: 748, startPoint y: 459, endPoint x: 836, endPoint y: 458, distance: 88.4
click at [836, 458] on div "Noblesse Oblige 2020" at bounding box center [788, 460] width 103 height 16
copy div "Noblesse Oblige 2020"
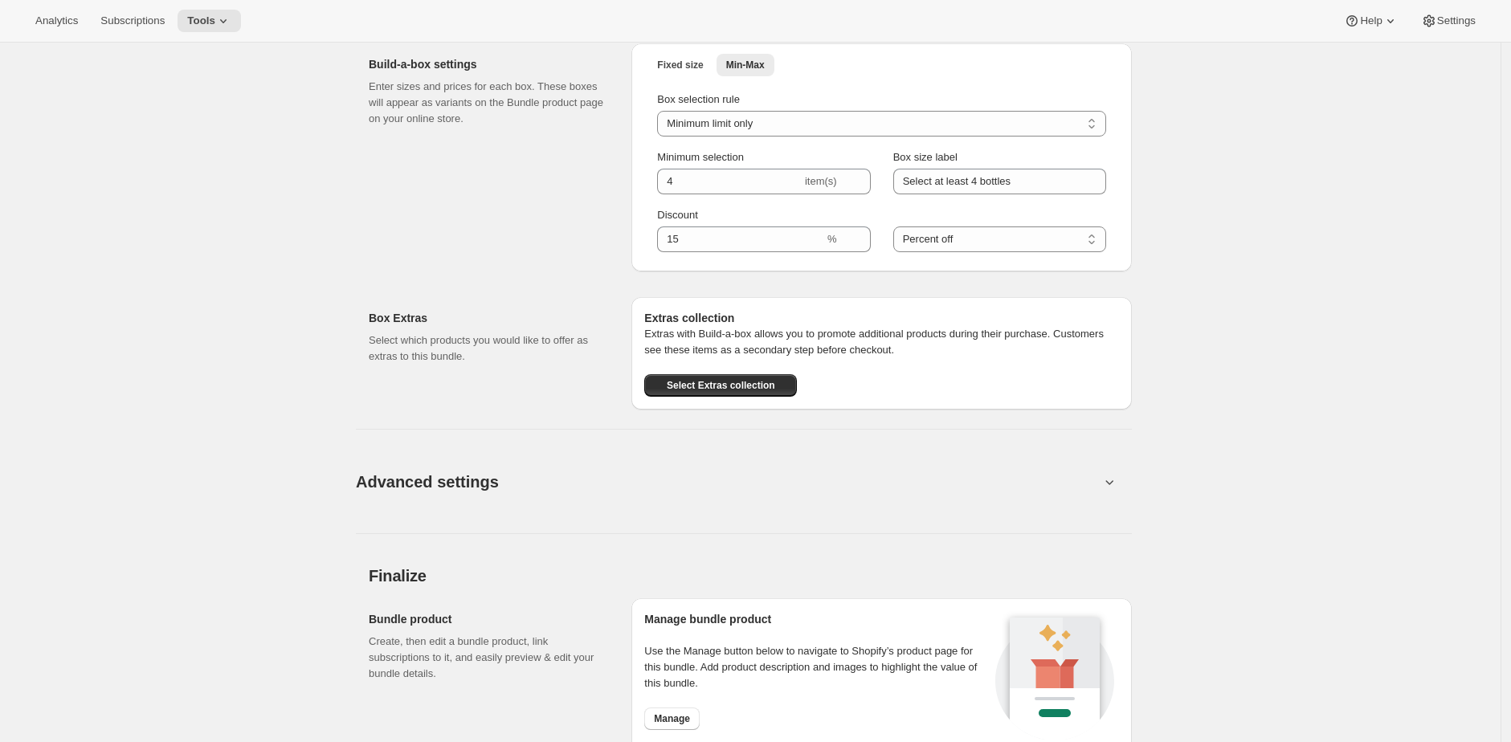
scroll to position [631, 0]
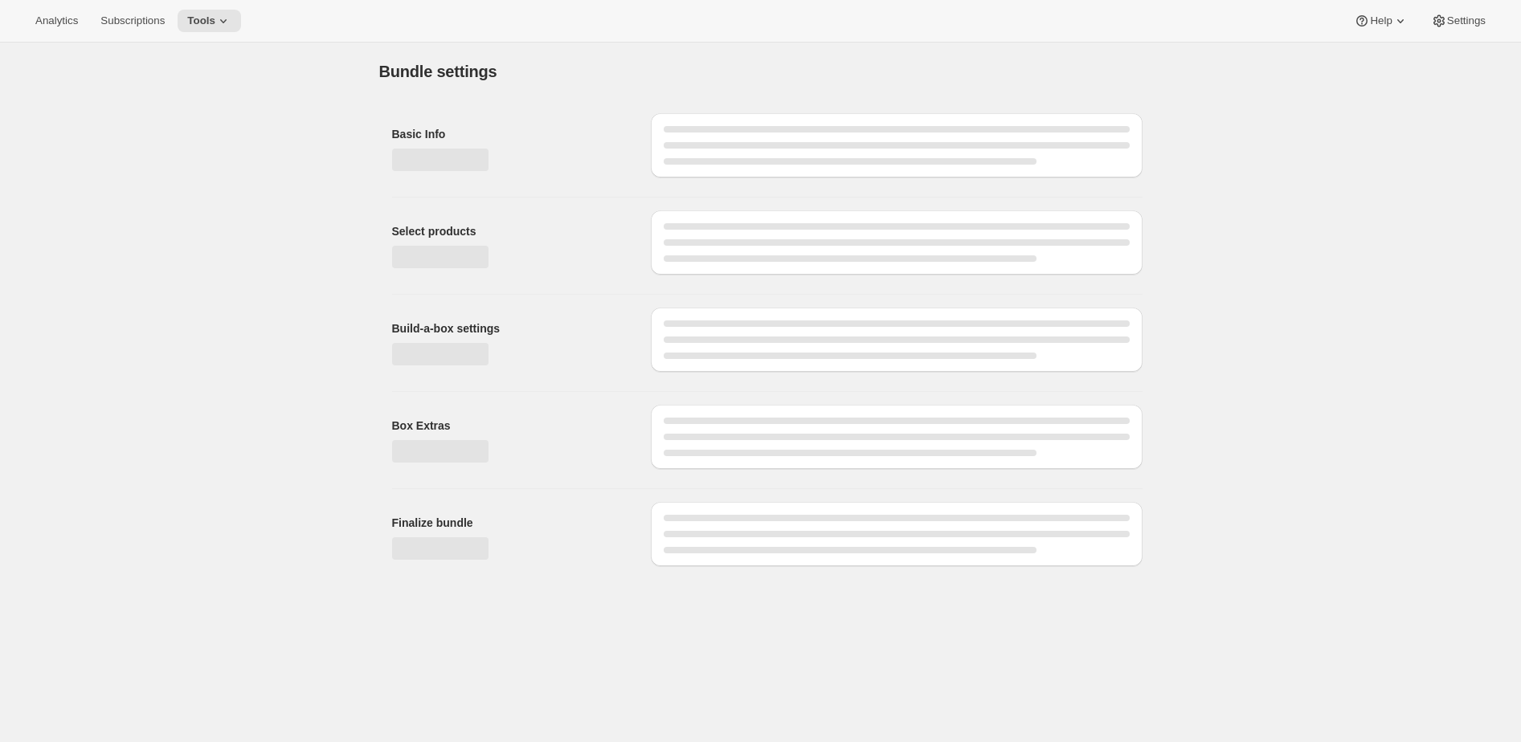
type input "The [PERSON_NAME] Club"
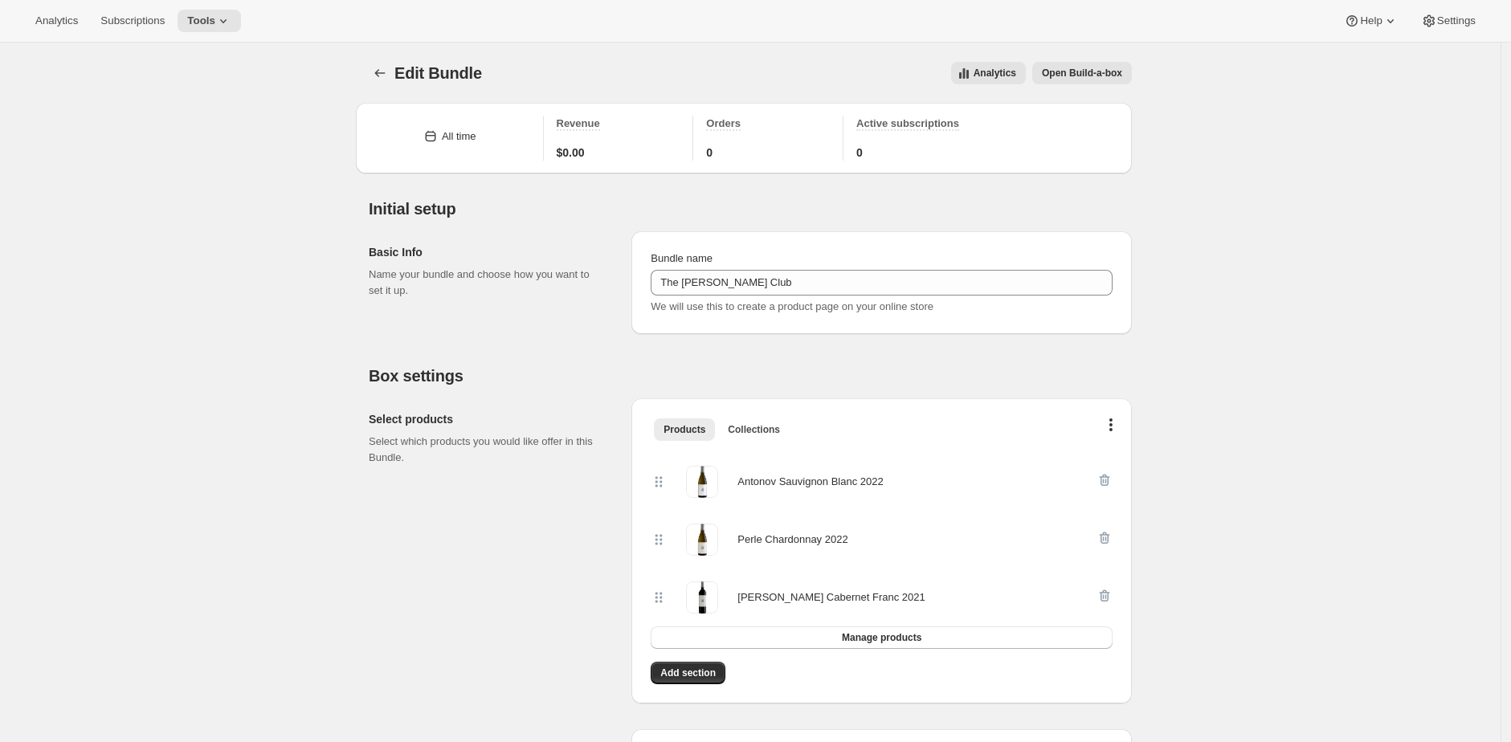
click at [764, 537] on div "Perle Chardonnay 2022" at bounding box center [792, 540] width 110 height 16
drag, startPoint x: 764, startPoint y: 537, endPoint x: 850, endPoint y: 536, distance: 86.0
click at [847, 536] on div "Perle Chardonnay 2022" at bounding box center [792, 540] width 110 height 16
click at [770, 486] on div "Antonov Sauvignon Blanc 2022" at bounding box center [809, 482] width 145 height 16
drag, startPoint x: 770, startPoint y: 486, endPoint x: 879, endPoint y: 481, distance: 108.5
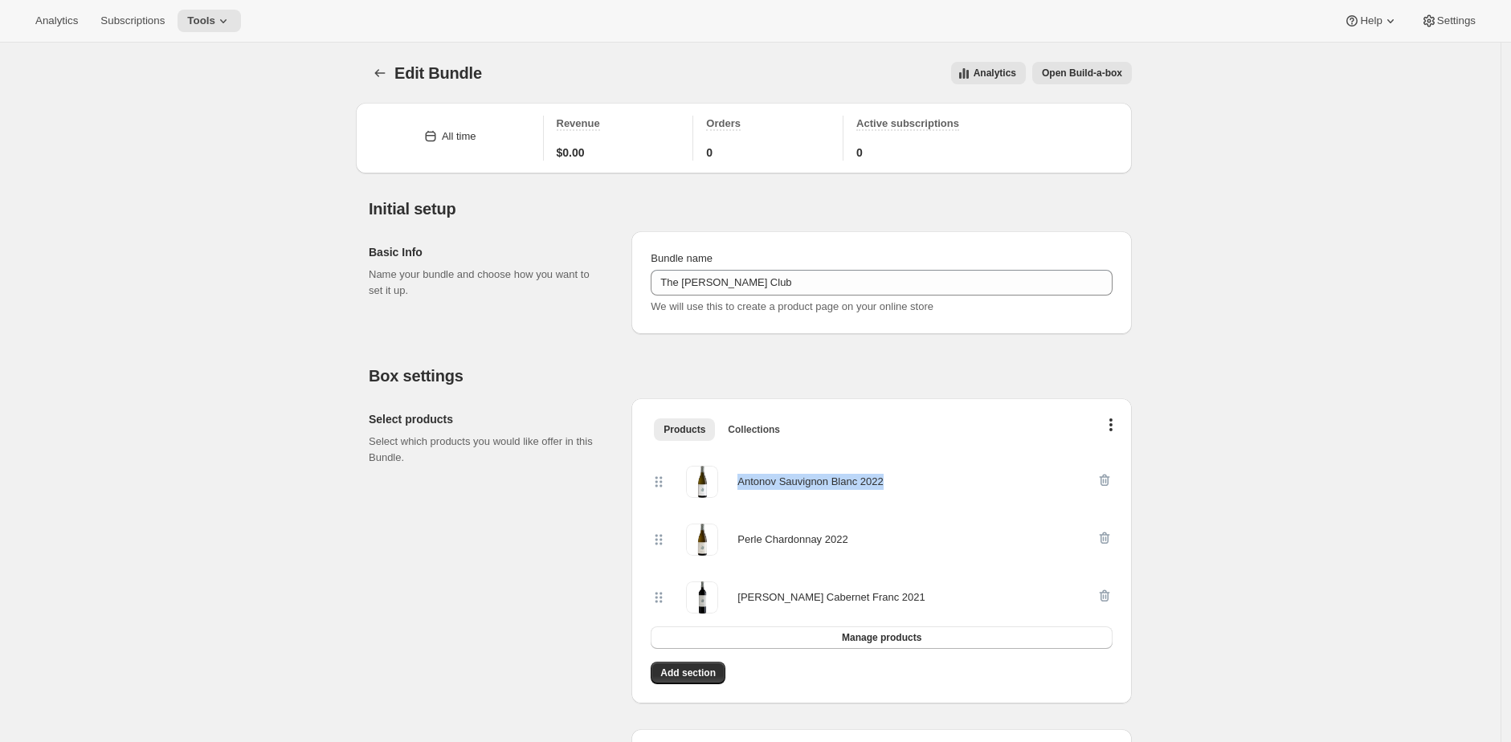
click at [879, 481] on div "Antonov Sauvignon Blanc 2022" at bounding box center [809, 482] width 145 height 16
copy div "Antonov Sauvignon Blanc 2022"
drag, startPoint x: 310, startPoint y: 73, endPoint x: 308, endPoint y: 5, distance: 68.3
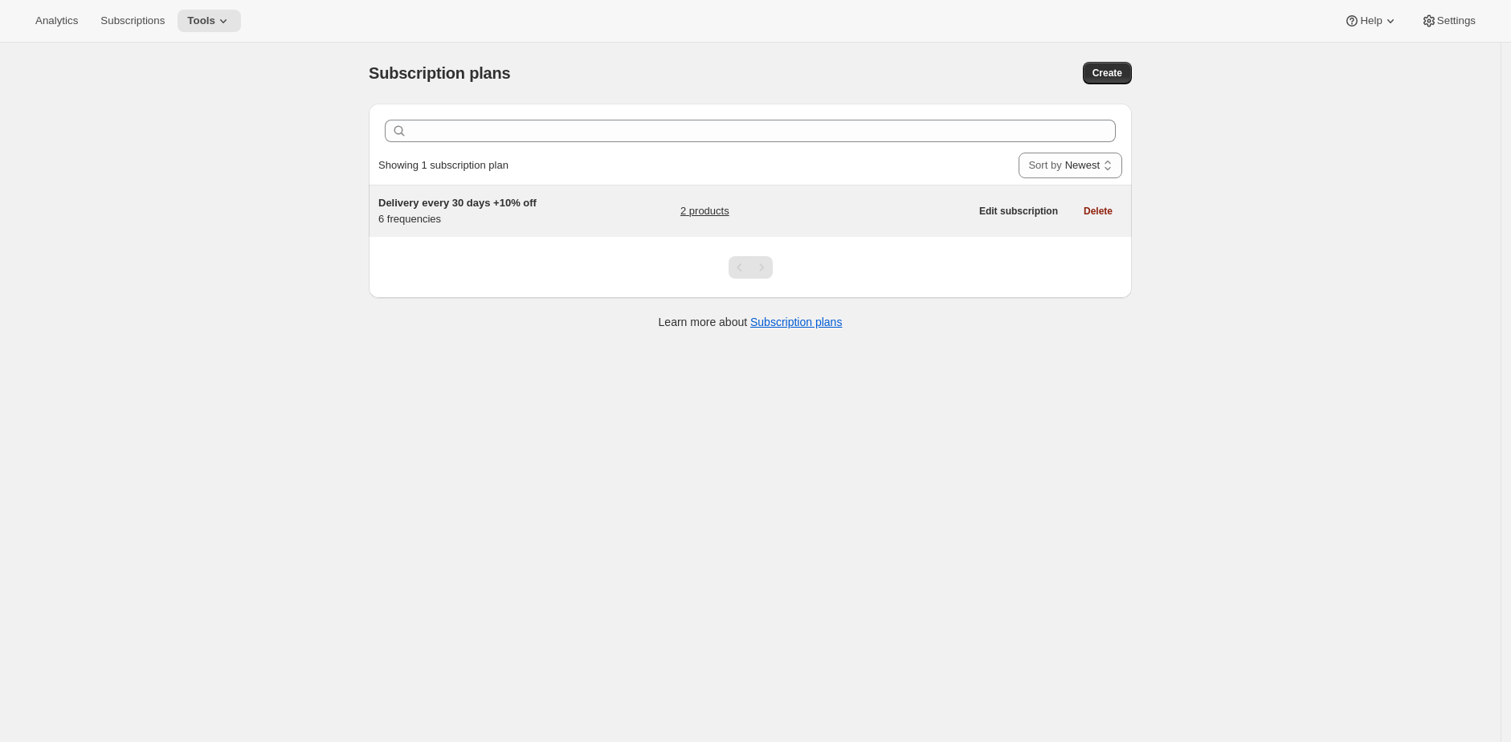
click at [827, 214] on div "2 products" at bounding box center [824, 211] width 289 height 32
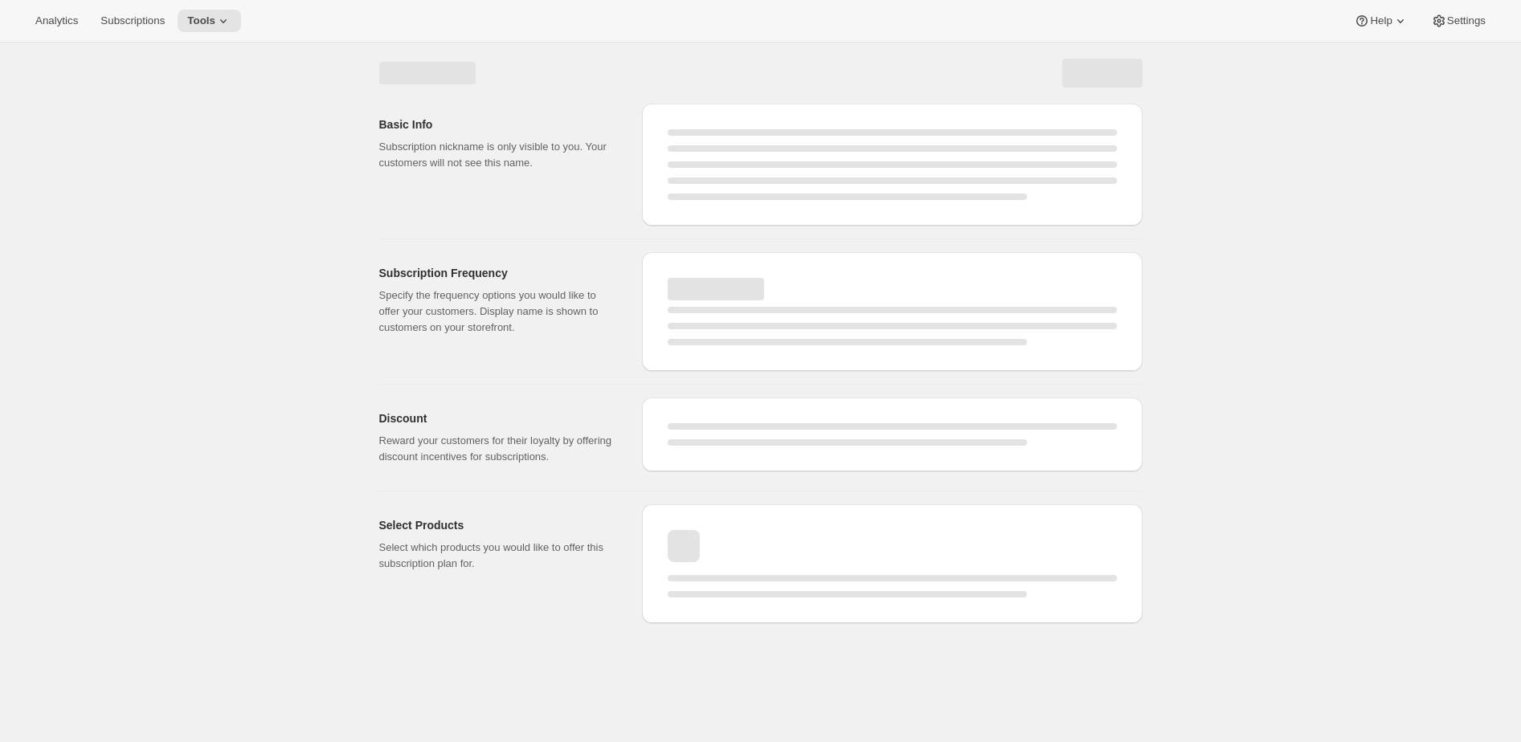
select select "WEEK"
select select "MONTH"
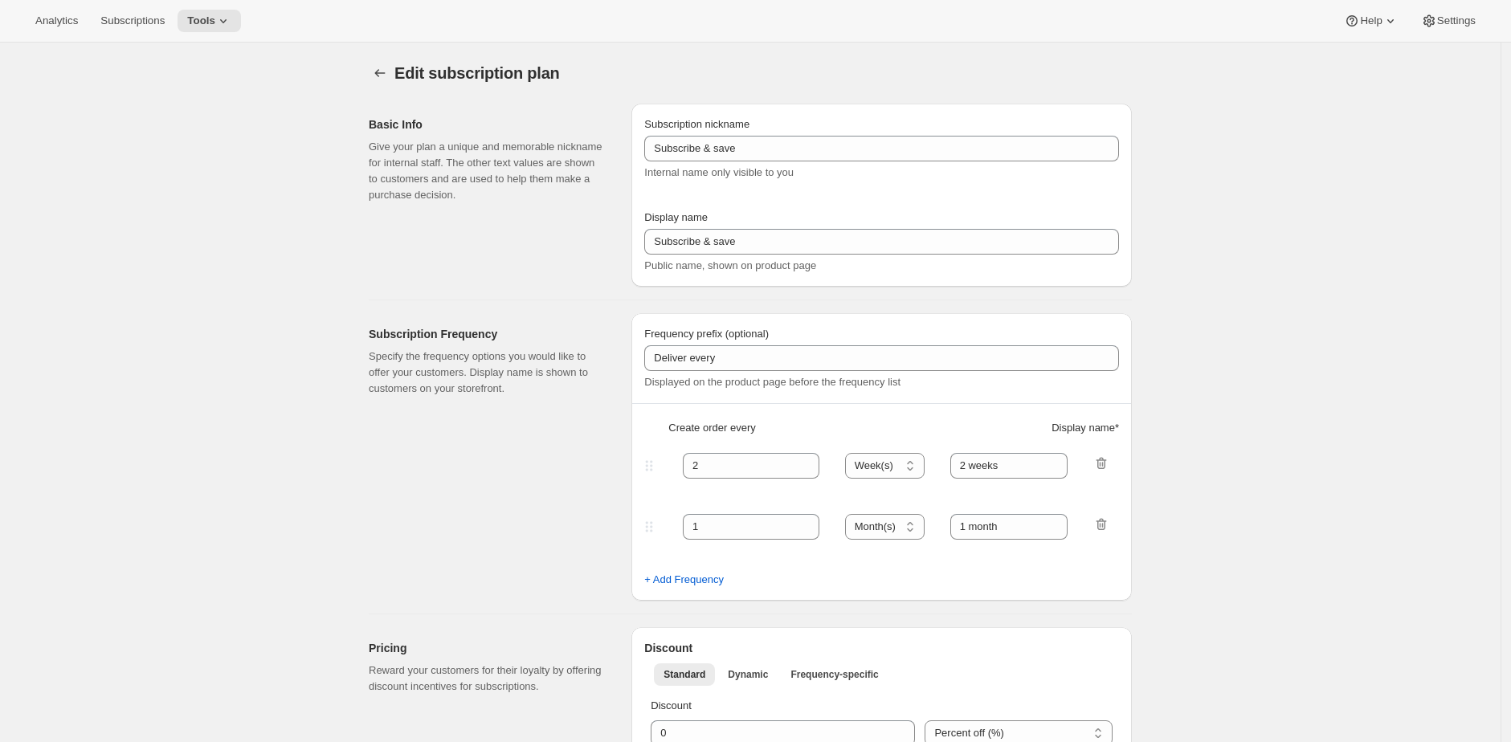
type input "Delivery every 30 days +10% off"
type input "Subscribe & save 10%"
type input "Delivery every"
type input "2 weeks +10% discount"
type input "4"
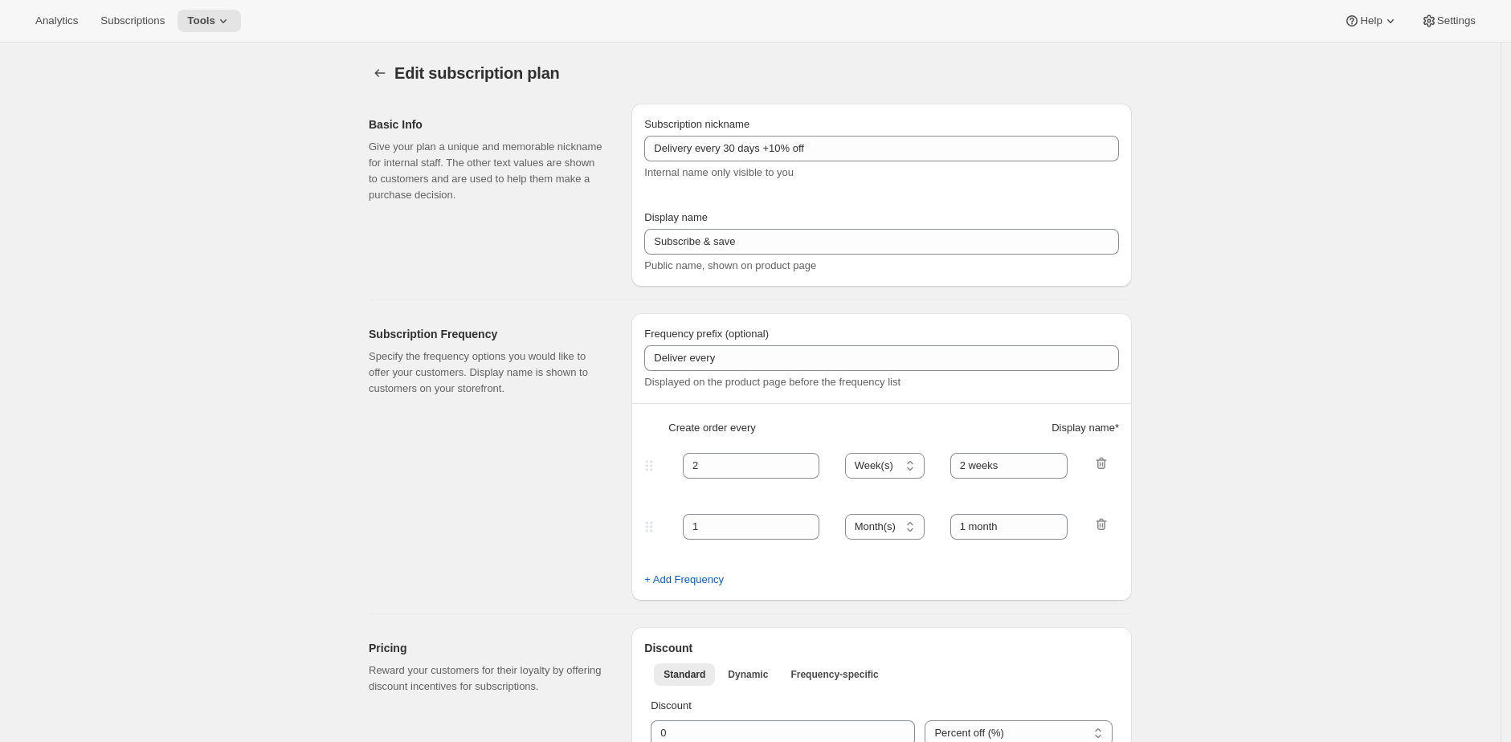
select select "WEEK"
type input "4 weeks +10% discount"
type input "10"
select select "WEEK"
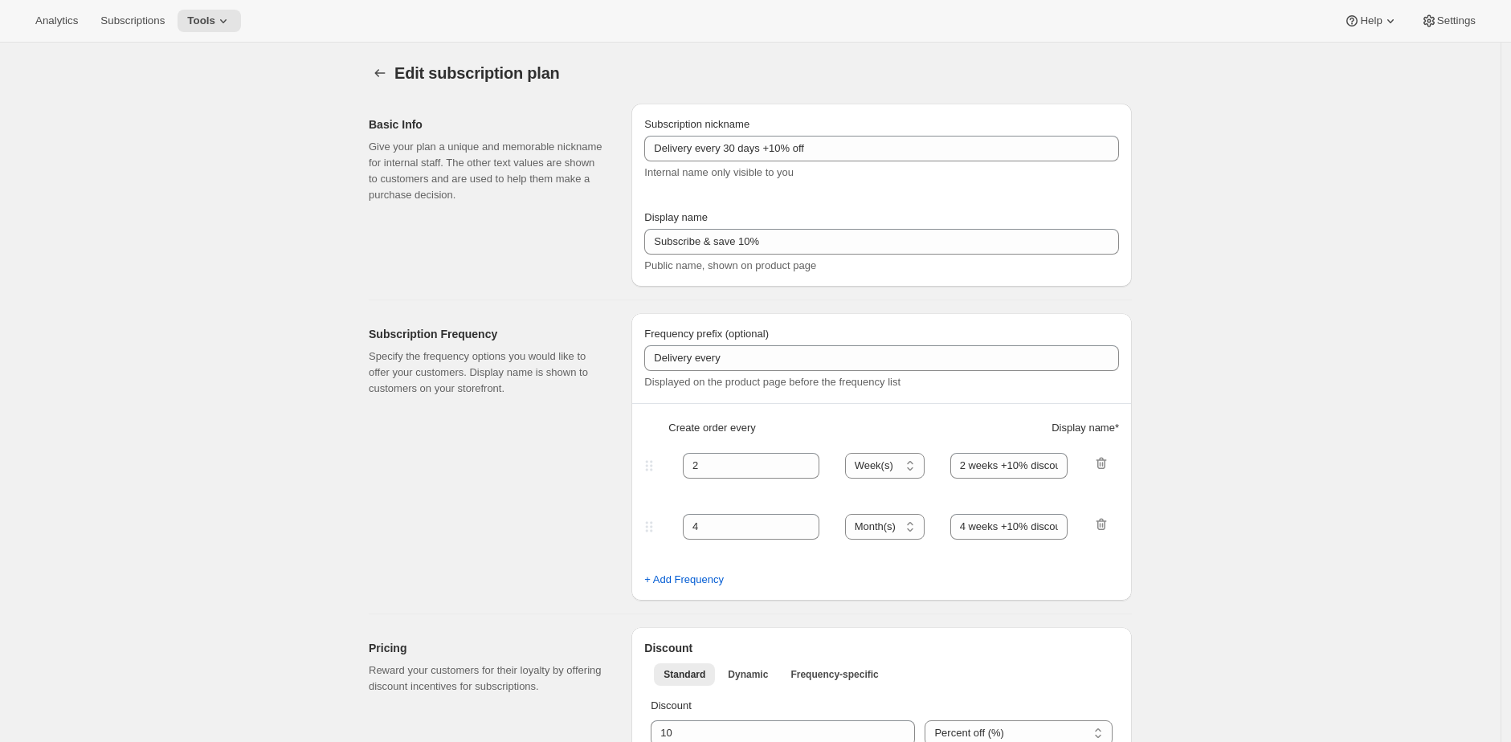
select select "WEEK"
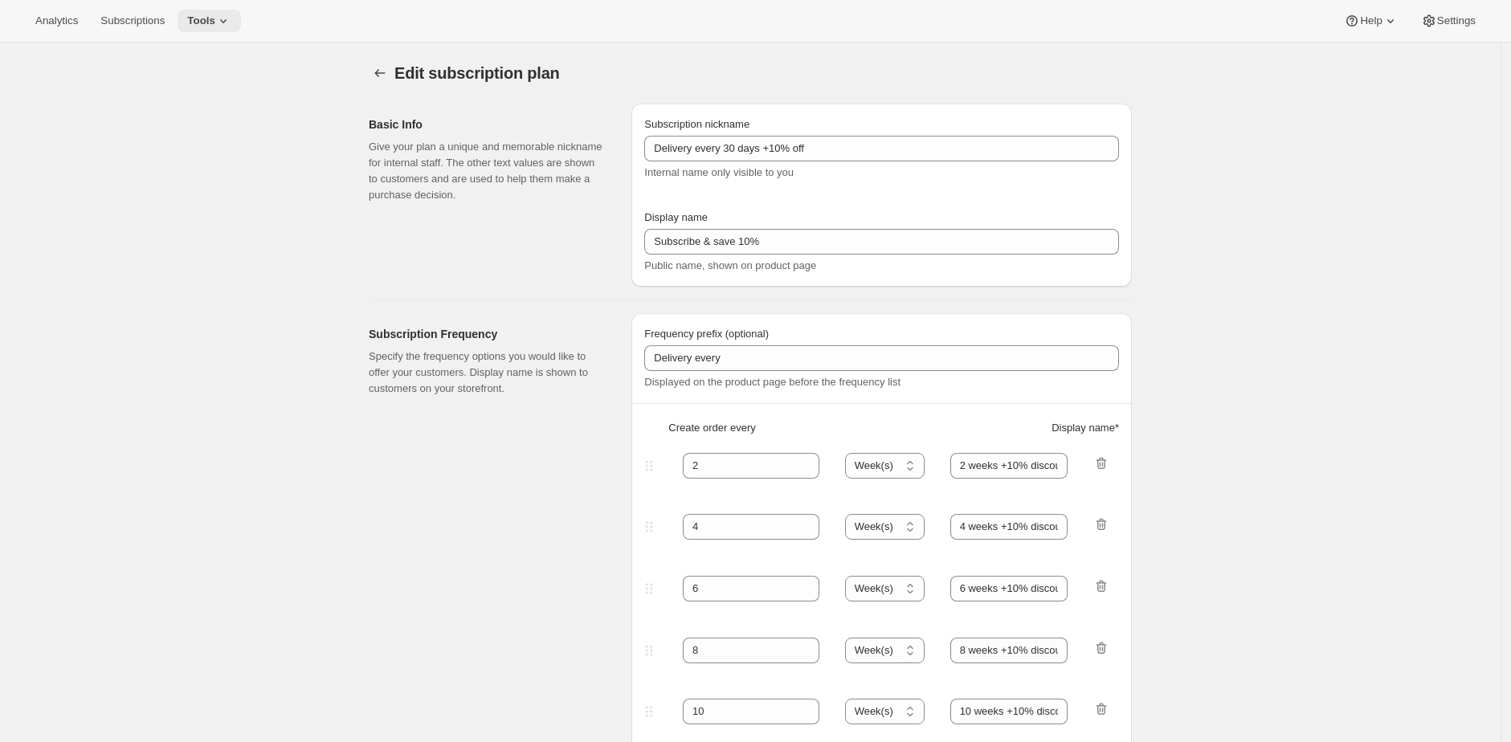
click at [223, 21] on icon at bounding box center [223, 21] width 16 height 16
click at [222, 43] on button "Subscription Plans" at bounding box center [213, 54] width 173 height 26
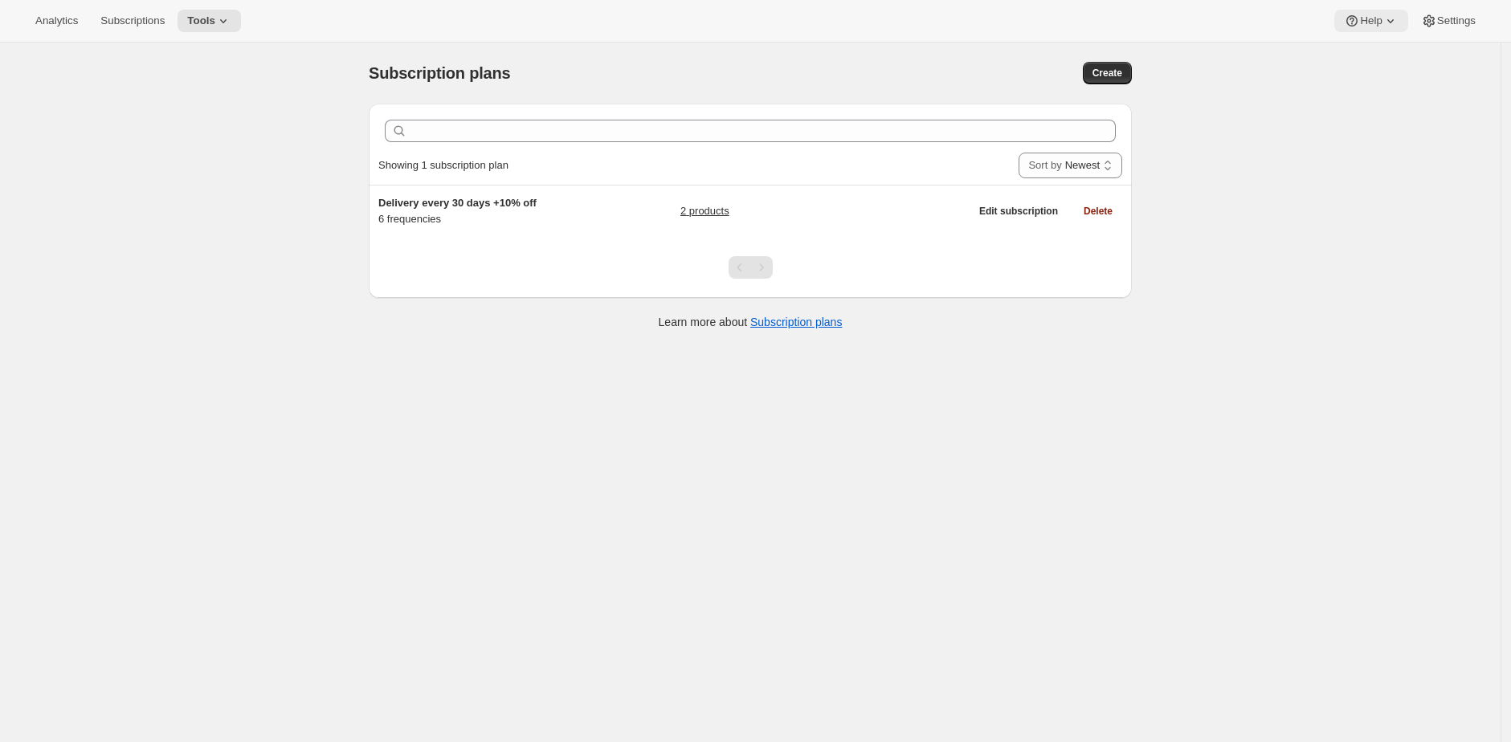
click at [1370, 22] on span "Help" at bounding box center [1371, 20] width 22 height 13
click at [1371, 51] on span "Setup guide" at bounding box center [1365, 53] width 55 height 12
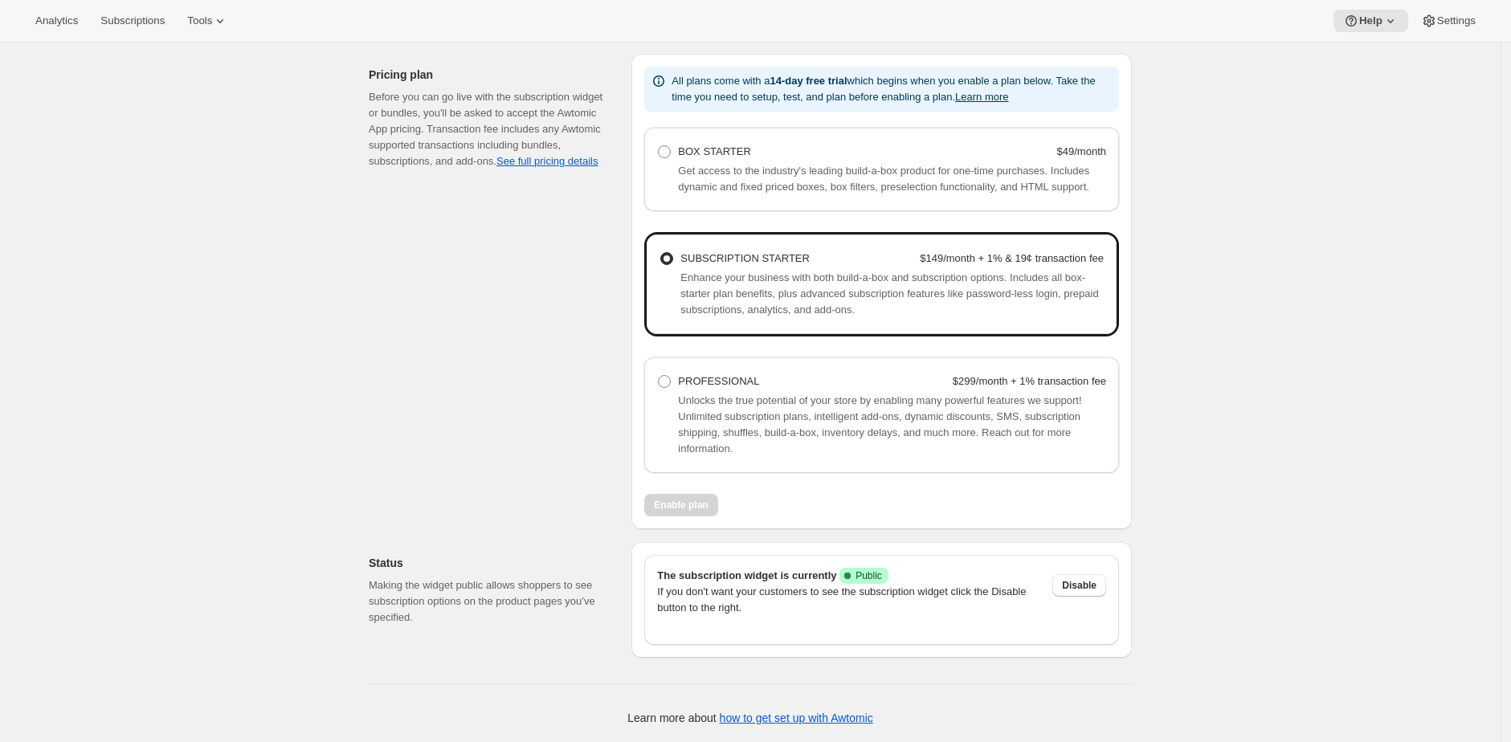
scroll to position [1031, 0]
